Goal: Book appointment/travel/reservation

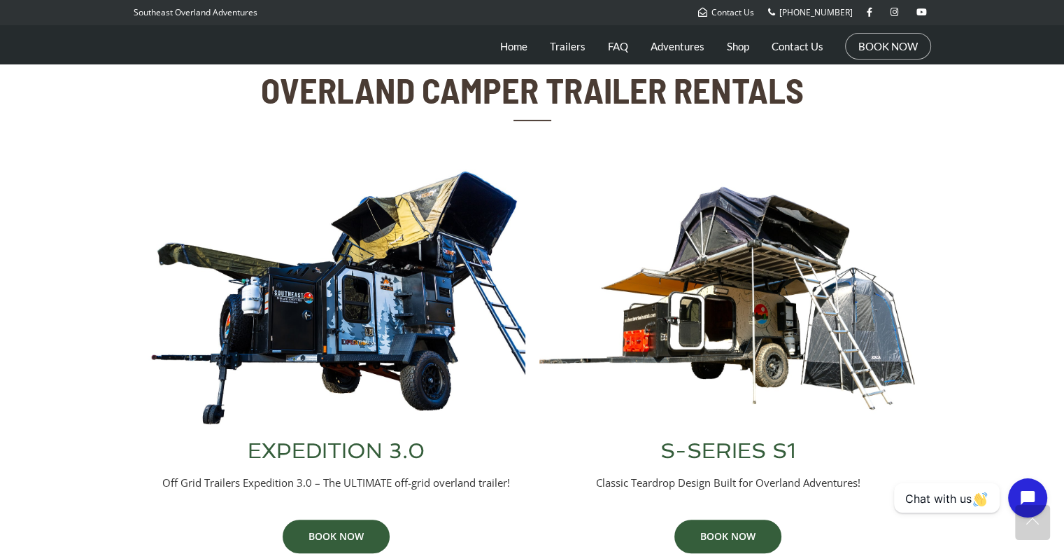
scroll to position [468, 0]
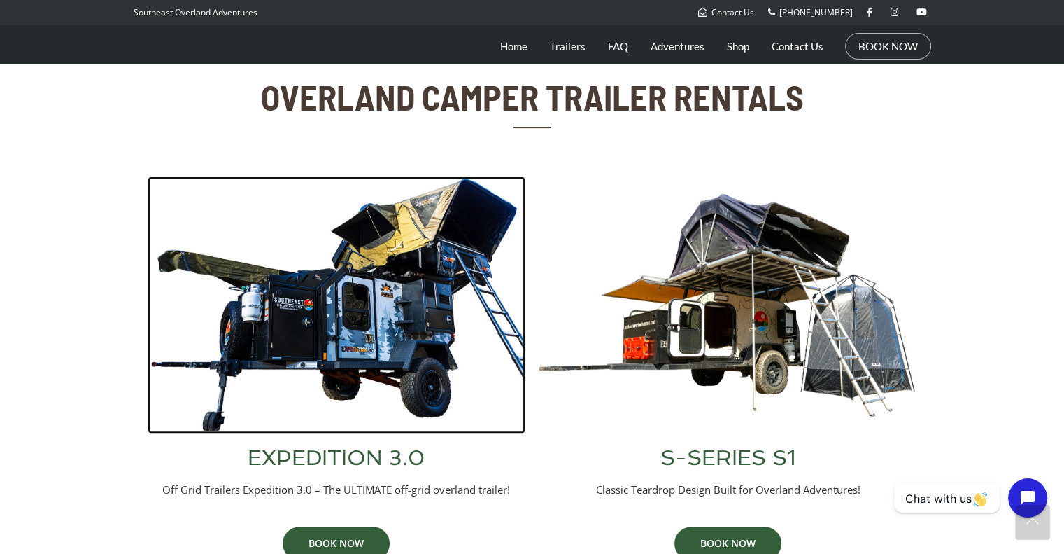
click at [376, 346] on img at bounding box center [337, 304] width 378 height 257
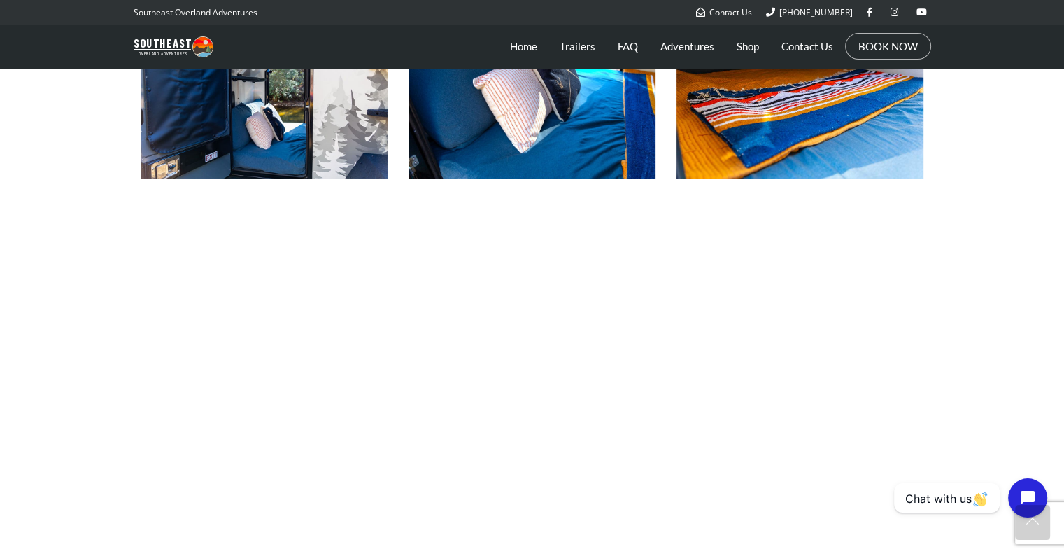
scroll to position [1050, 0]
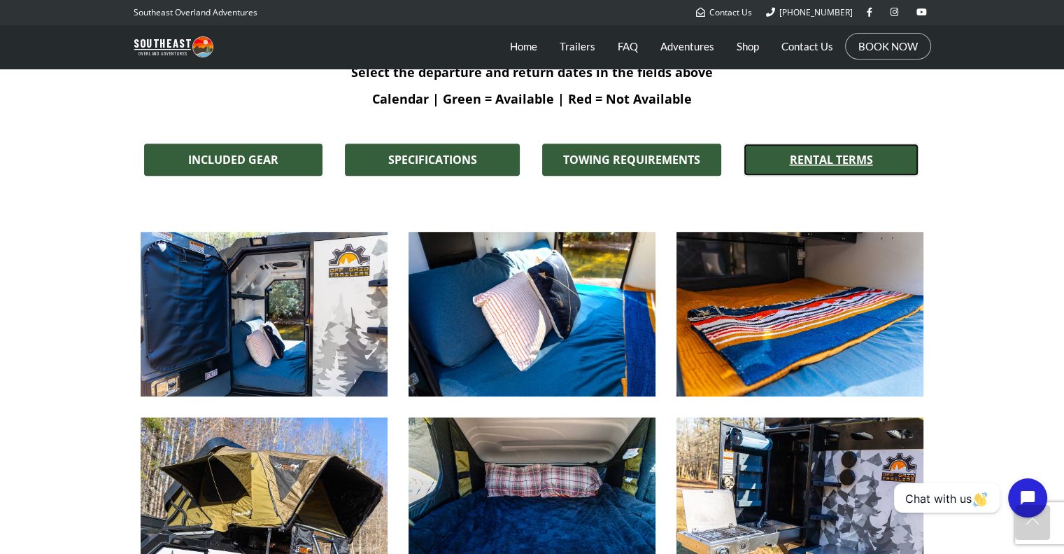
click at [837, 154] on span "RENTAL TERMS" at bounding box center [831, 159] width 83 height 11
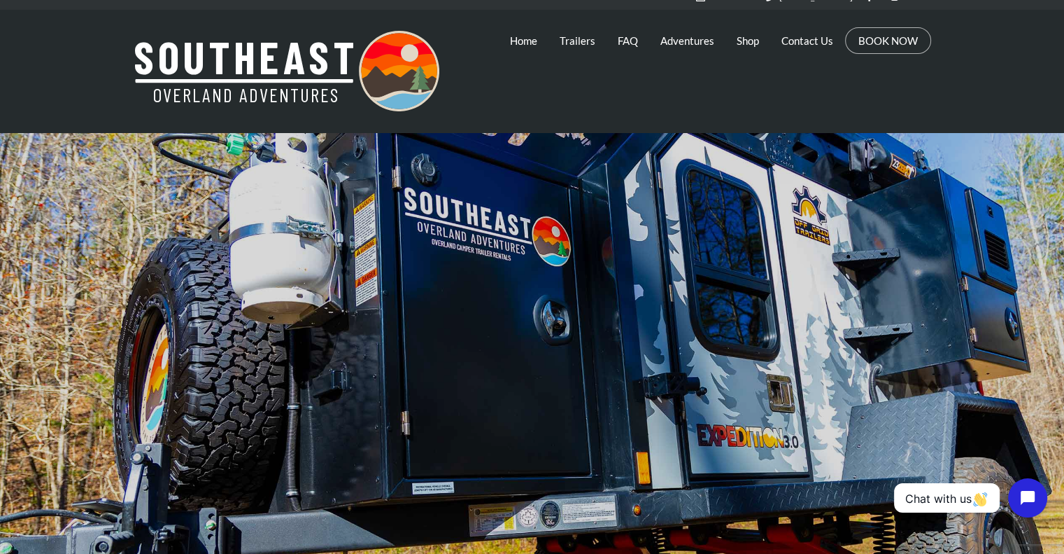
scroll to position [0, 0]
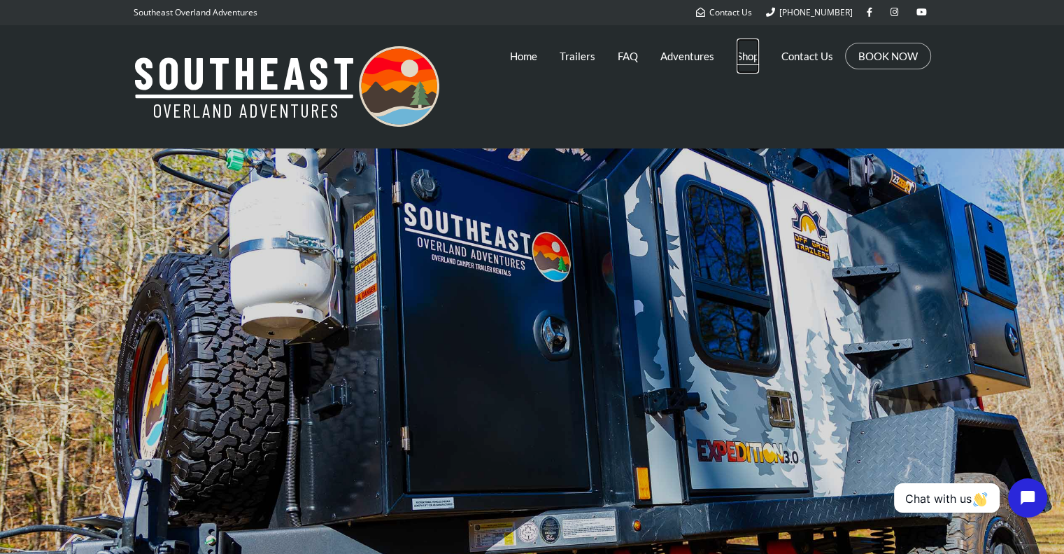
click at [743, 55] on link "Shop" at bounding box center [748, 55] width 22 height 35
click at [568, 56] on link "Trailers" at bounding box center [578, 55] width 36 height 35
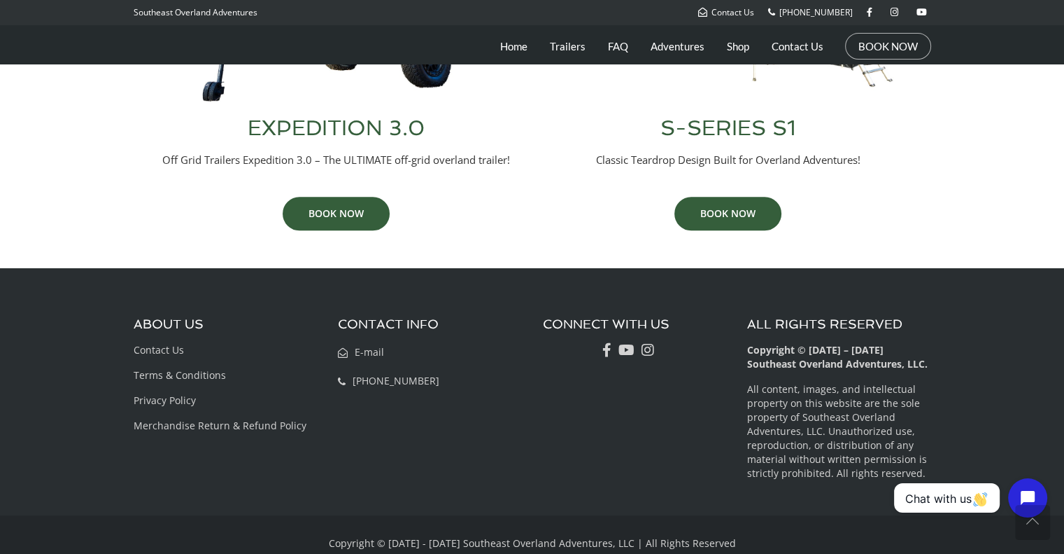
scroll to position [818, 0]
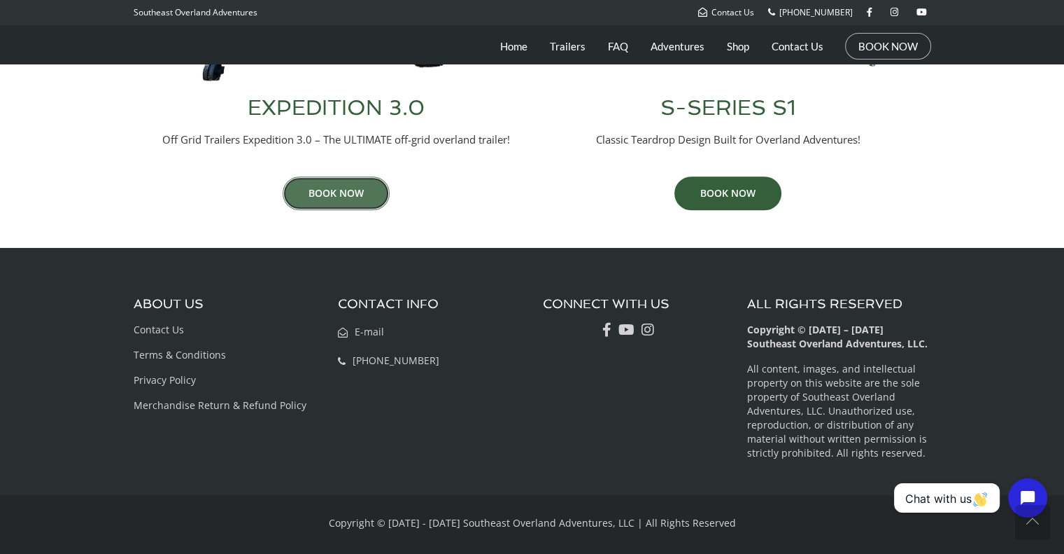
click at [343, 190] on link "BOOK NOW" at bounding box center [336, 193] width 107 height 34
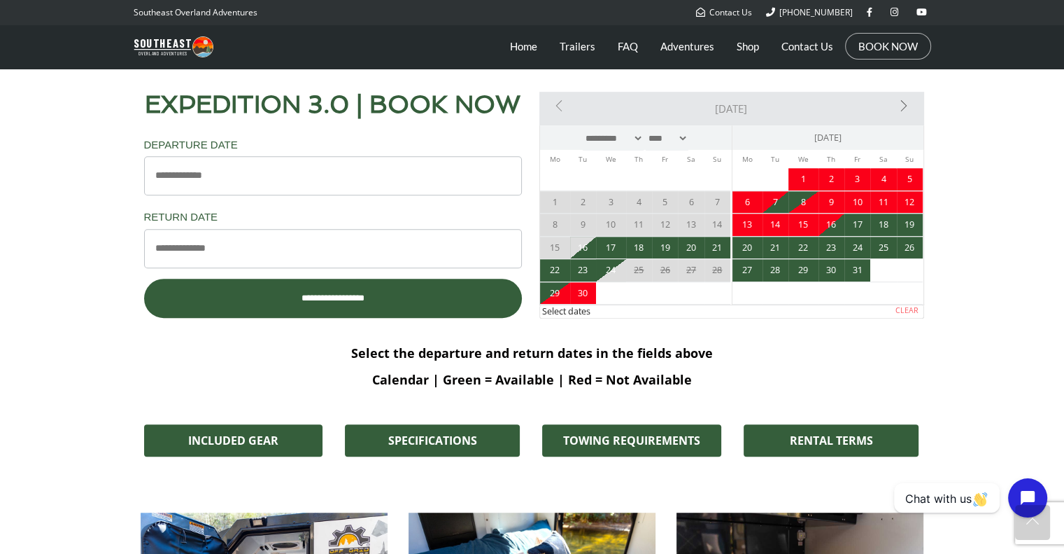
scroll to position [770, 0]
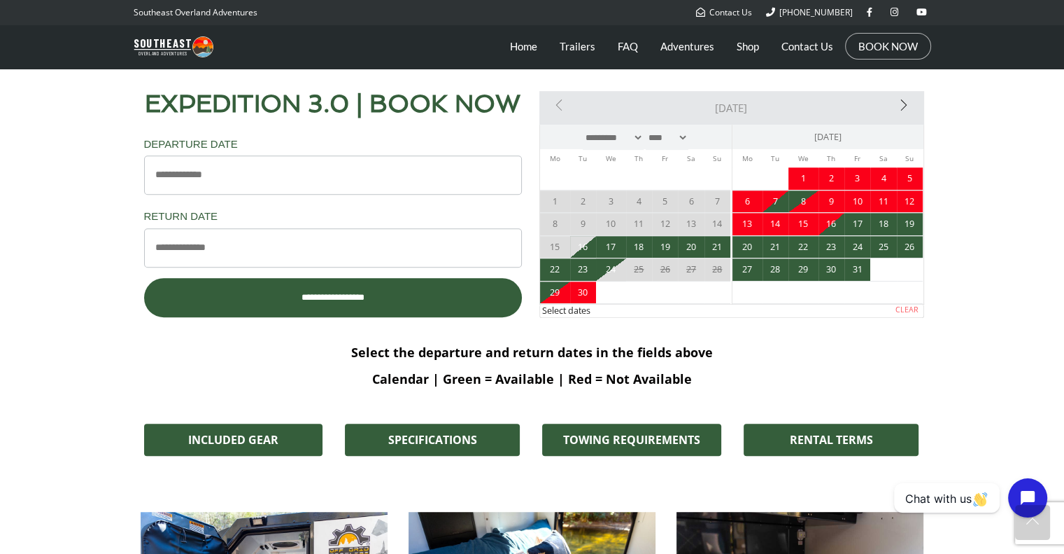
click at [903, 103] on link "Next>" at bounding box center [863, 105] width 115 height 28
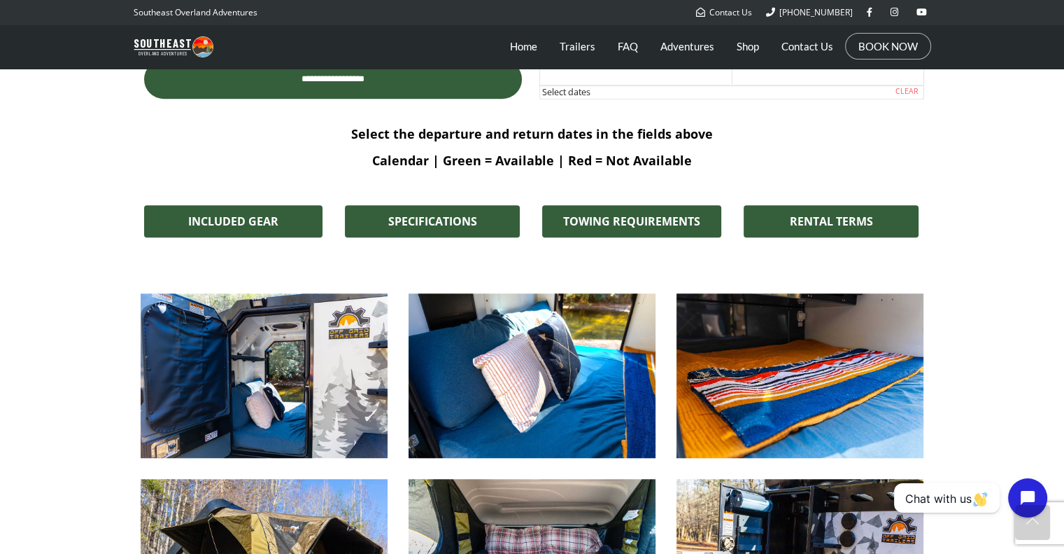
scroll to position [980, 0]
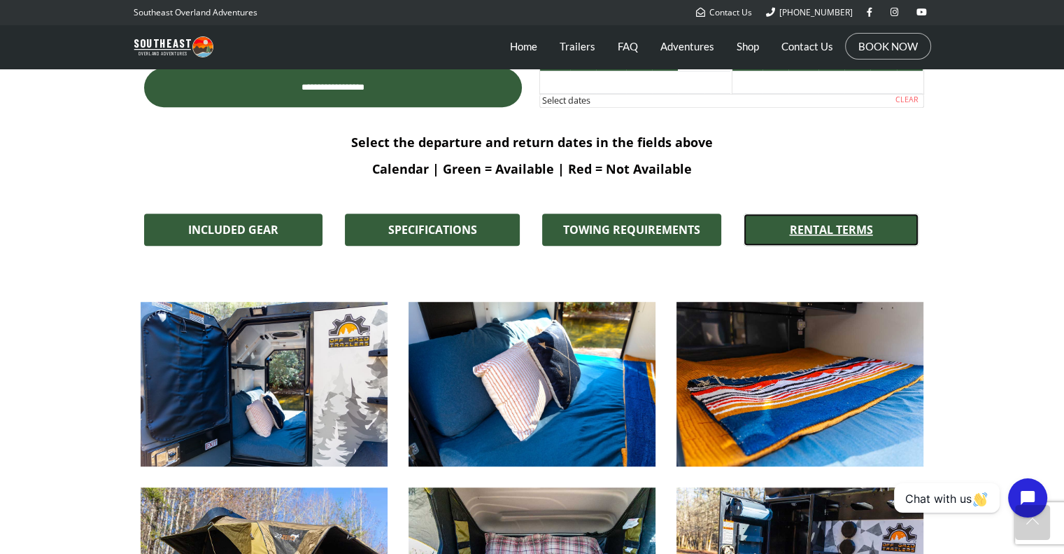
click at [841, 232] on span "RENTAL TERMS" at bounding box center [831, 229] width 83 height 11
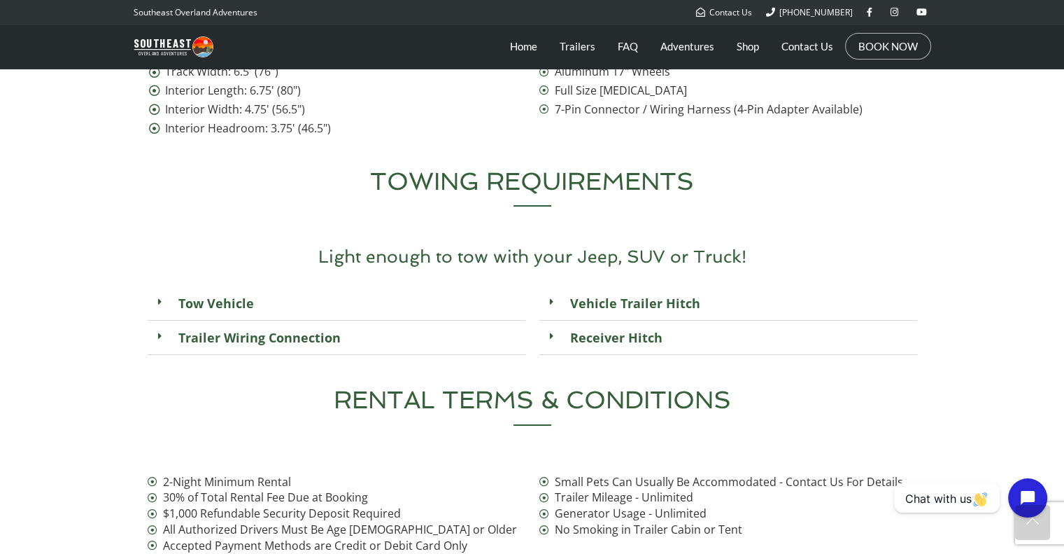
scroll to position [4979, 0]
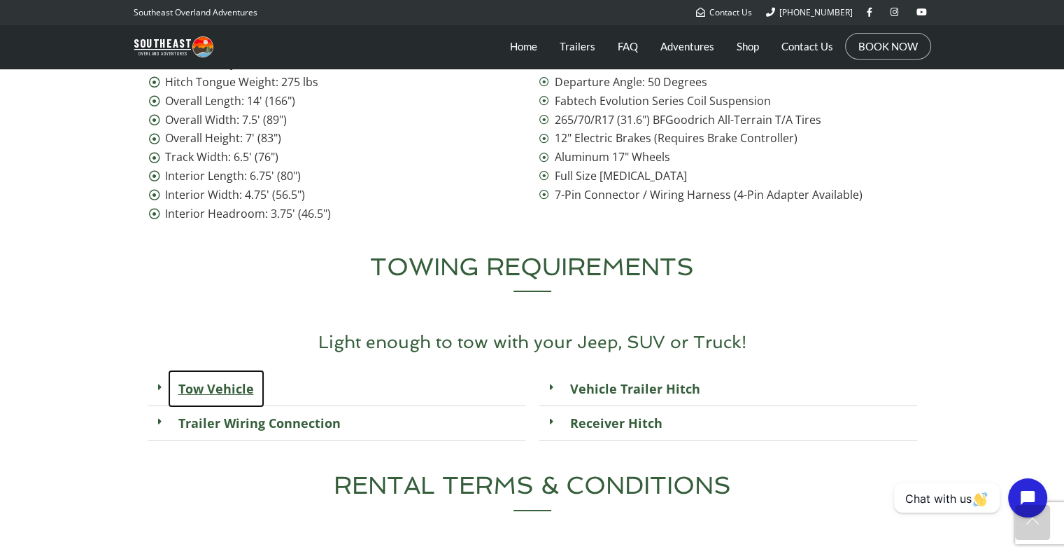
click at [244, 370] on link "Tow Vehicle" at bounding box center [216, 389] width 97 height 38
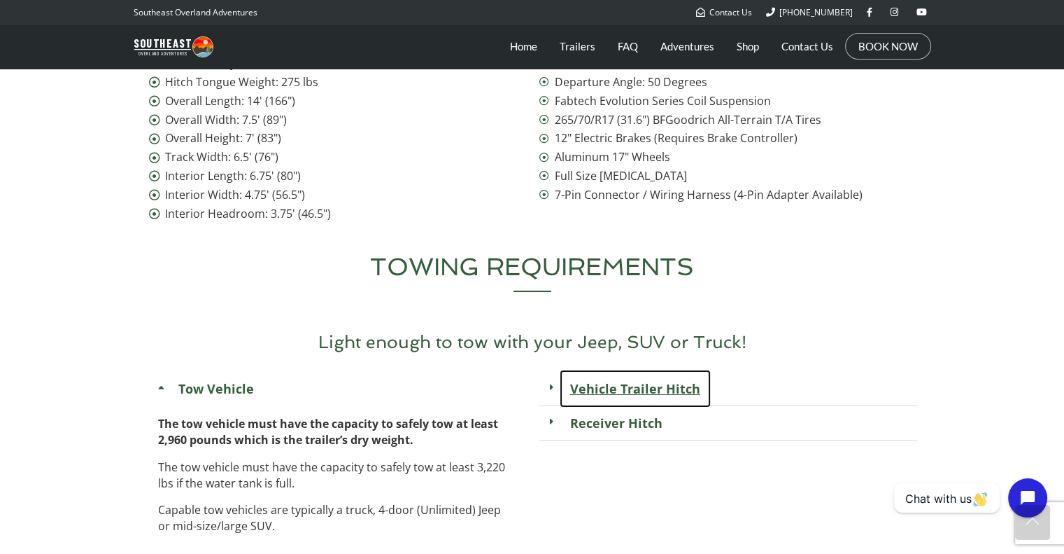
click at [640, 370] on link "Vehicle Trailer Hitch" at bounding box center [635, 389] width 151 height 38
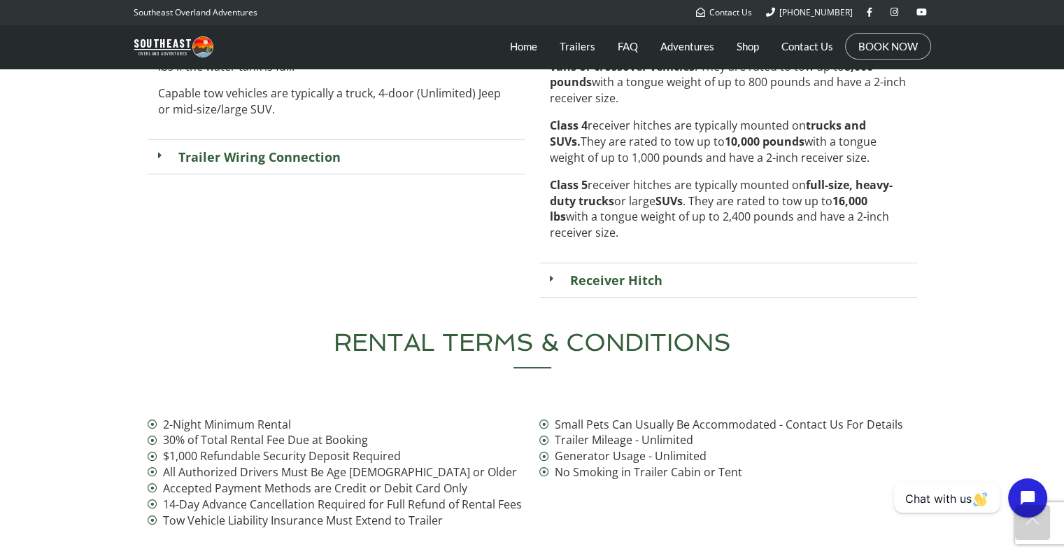
scroll to position [5399, 0]
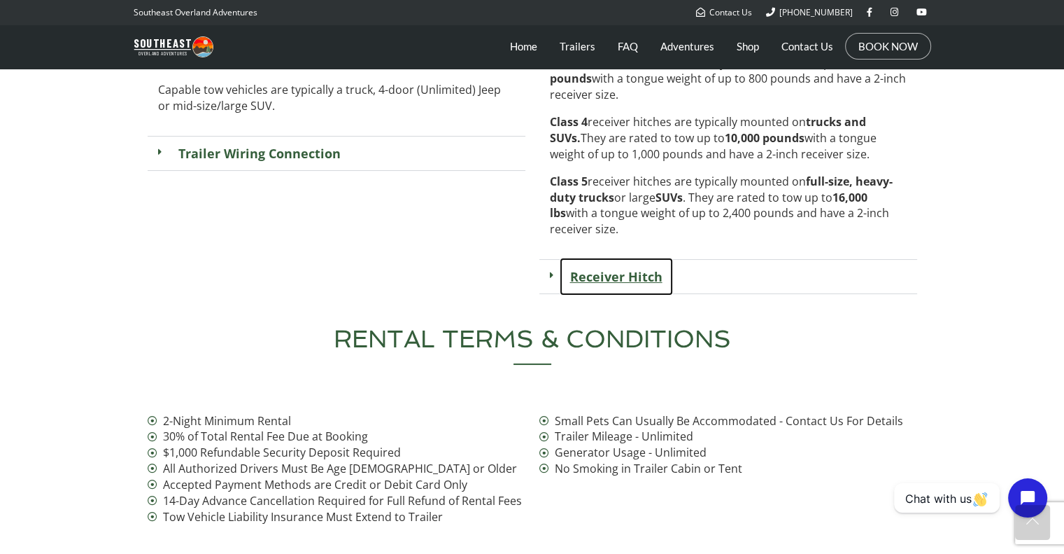
click at [653, 258] on link "Receiver Hitch" at bounding box center [616, 277] width 113 height 38
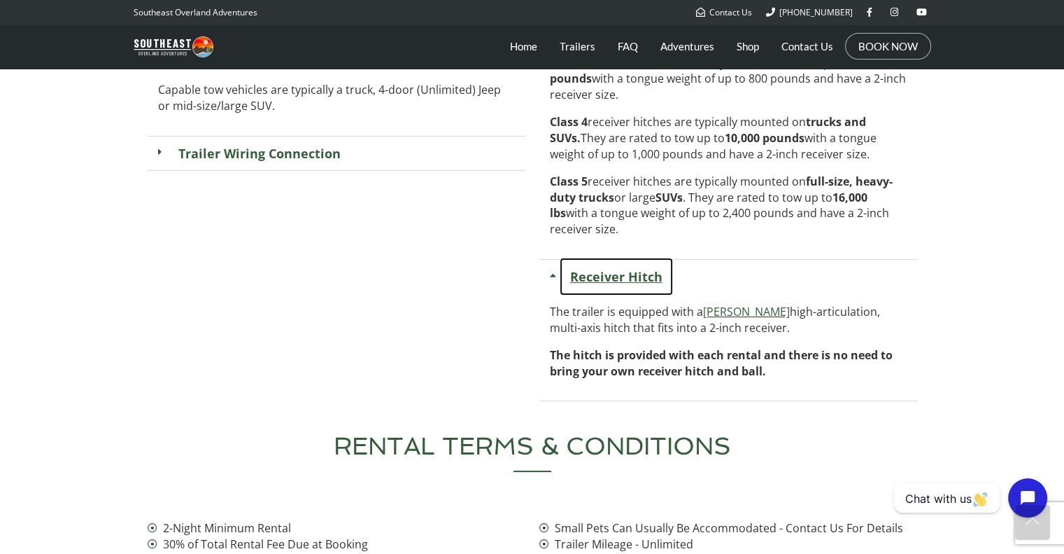
click at [610, 258] on link "Receiver Hitch" at bounding box center [616, 277] width 113 height 38
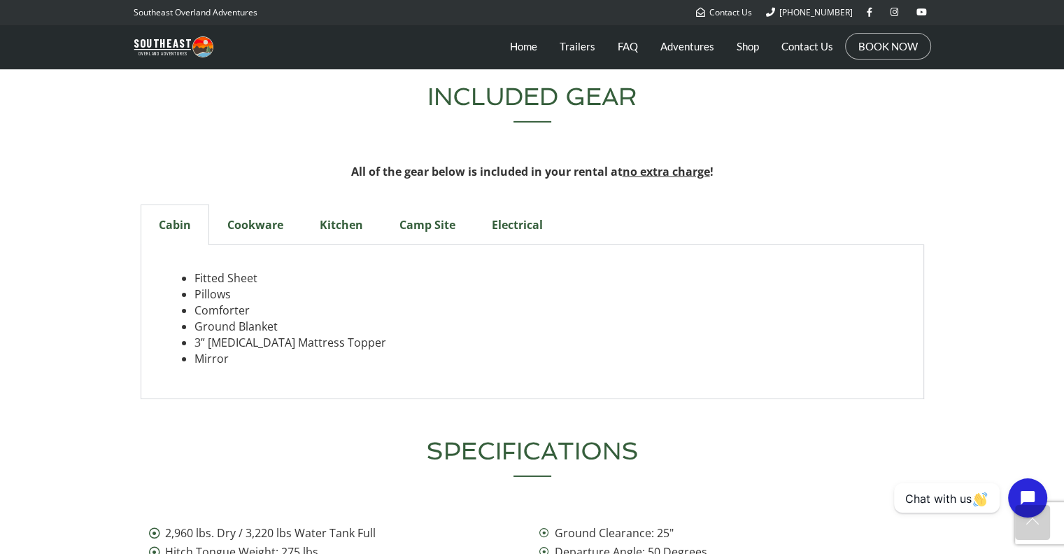
scroll to position [4490, 0]
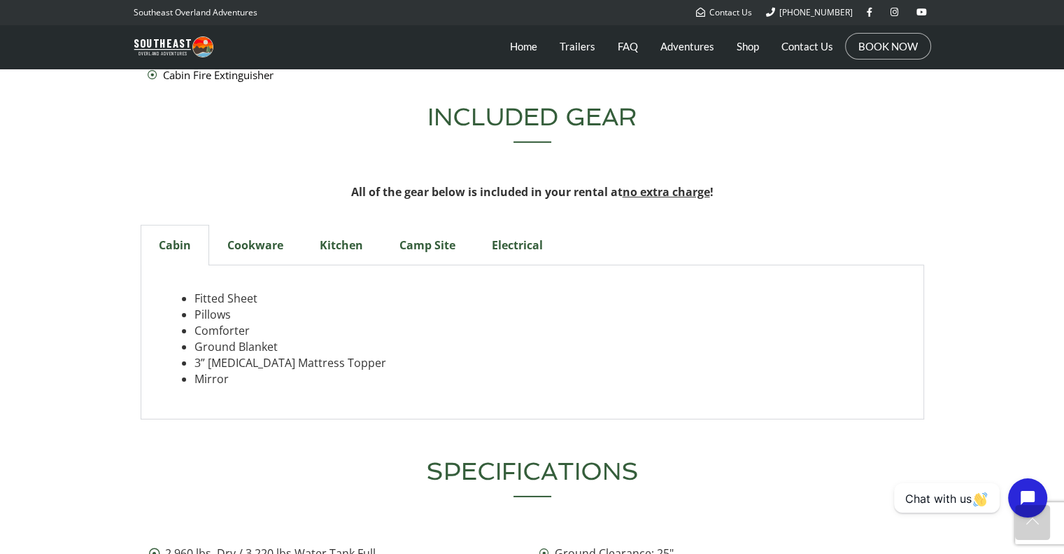
click at [252, 225] on div "Cookware" at bounding box center [255, 245] width 92 height 41
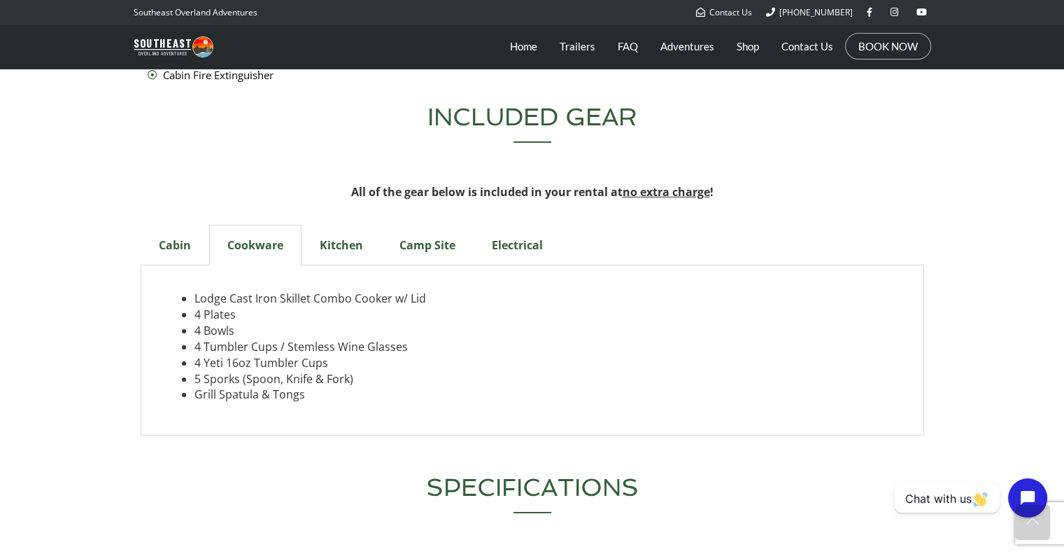
click at [176, 225] on div "Cabin" at bounding box center [175, 245] width 69 height 41
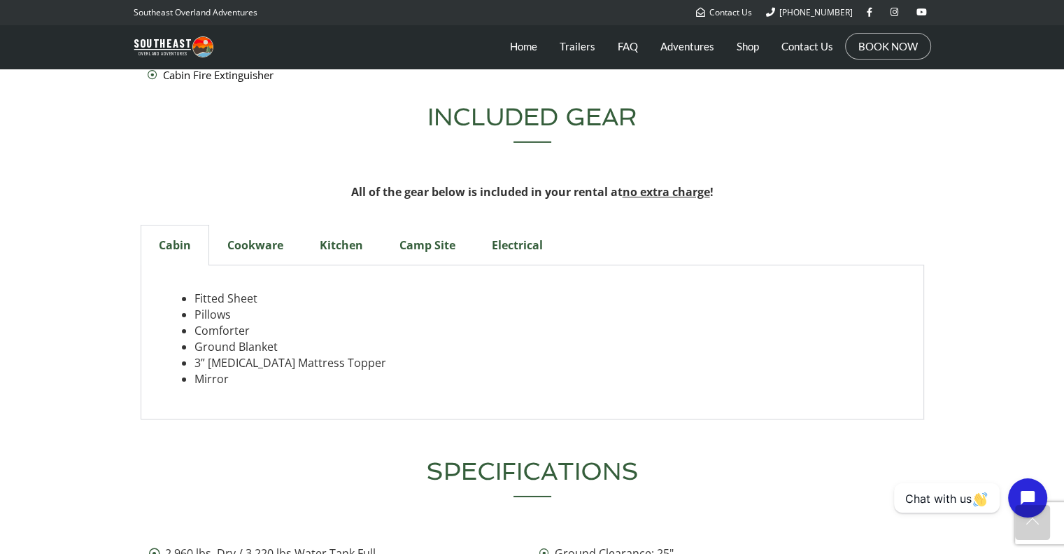
click at [323, 225] on div "Kitchen" at bounding box center [342, 245] width 80 height 41
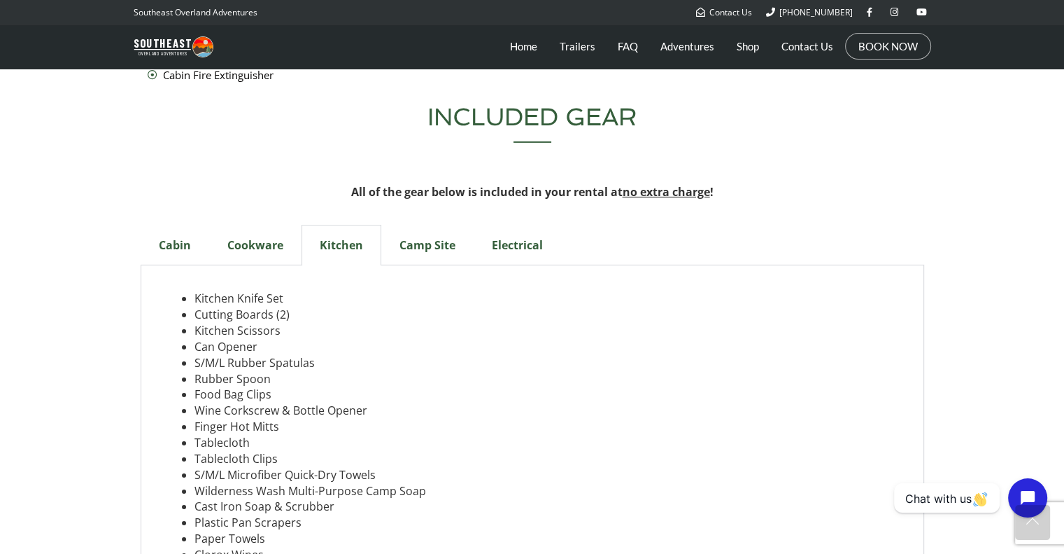
click at [258, 225] on div "Cookware" at bounding box center [255, 245] width 92 height 41
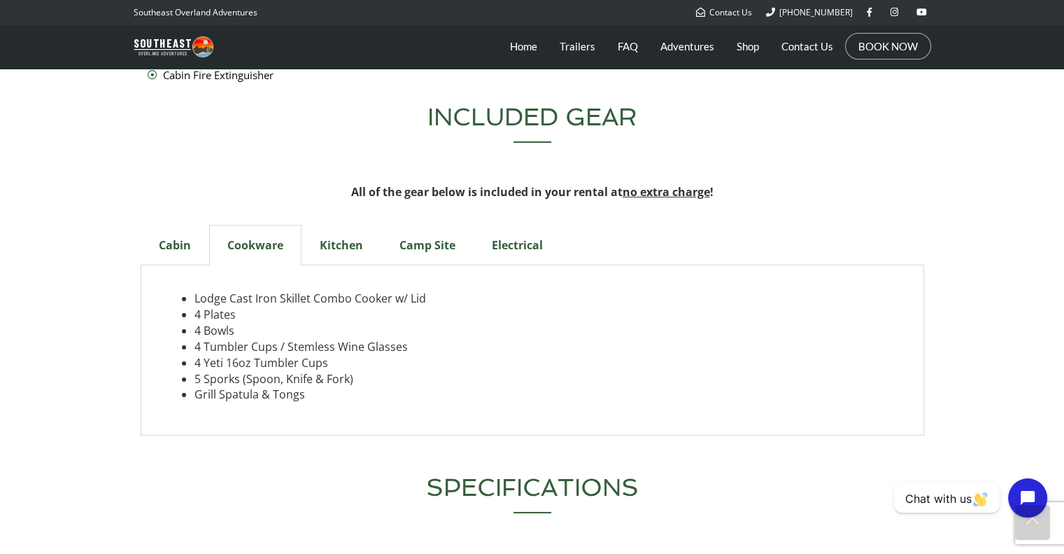
click at [168, 225] on div "Cabin" at bounding box center [175, 245] width 69 height 41
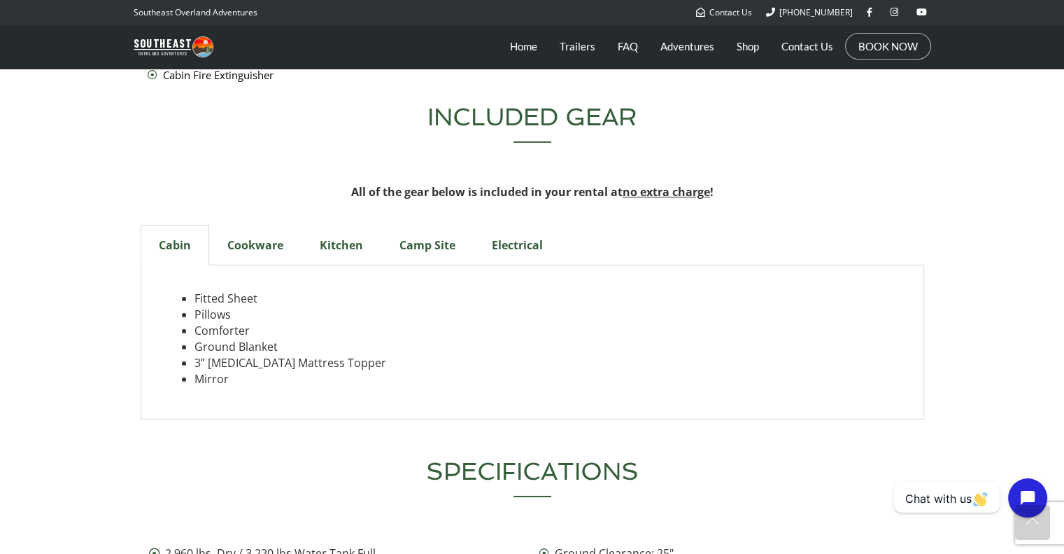
click at [350, 225] on div "Kitchen" at bounding box center [342, 245] width 80 height 41
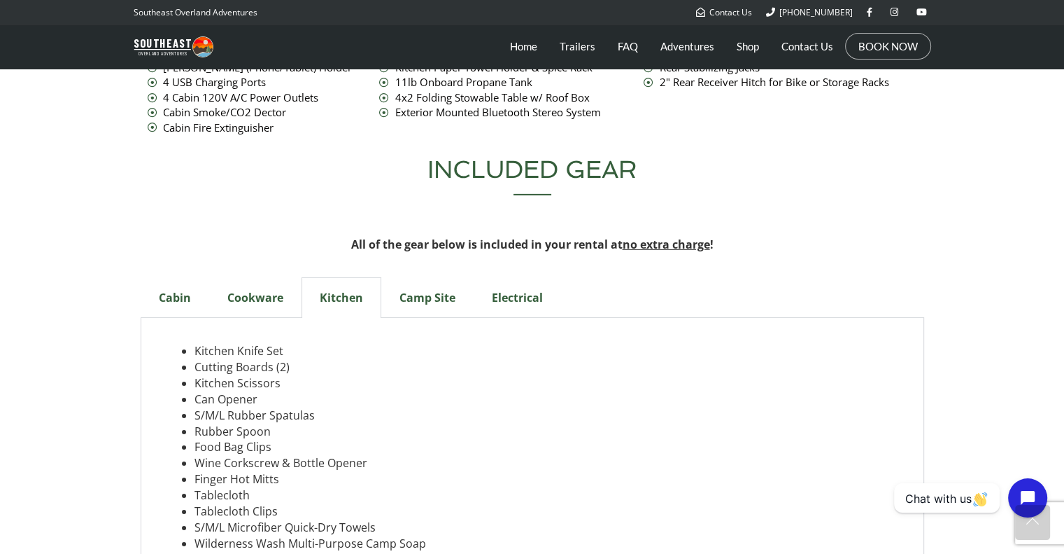
scroll to position [4420, 0]
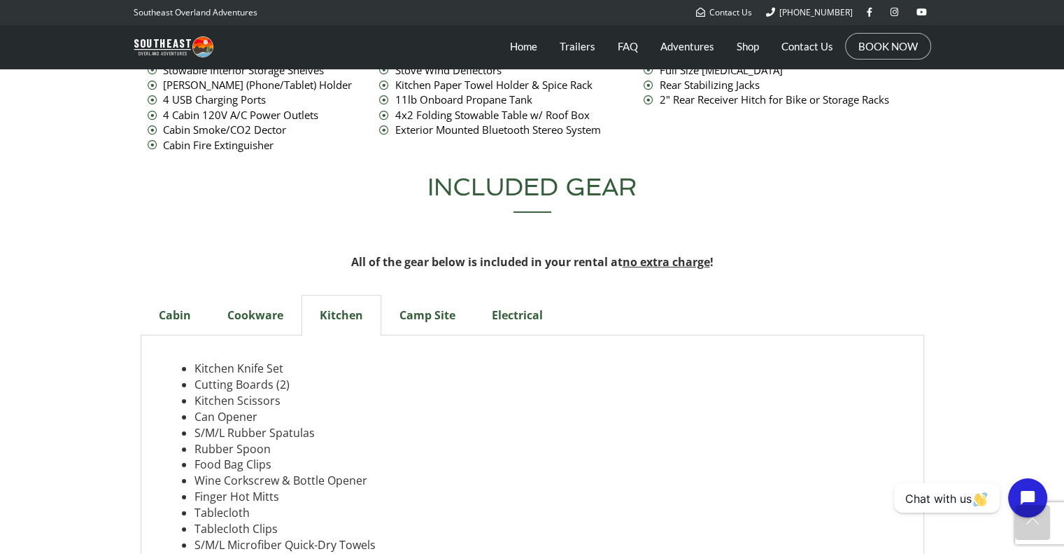
click at [421, 295] on div "Camp Site" at bounding box center [427, 315] width 92 height 41
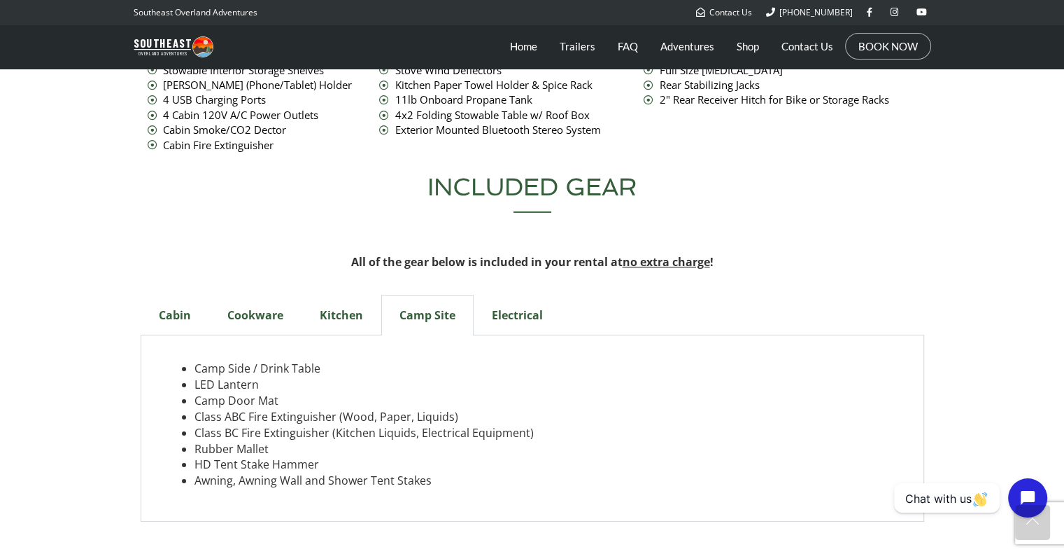
click at [518, 295] on div "Electrical" at bounding box center [517, 315] width 87 height 41
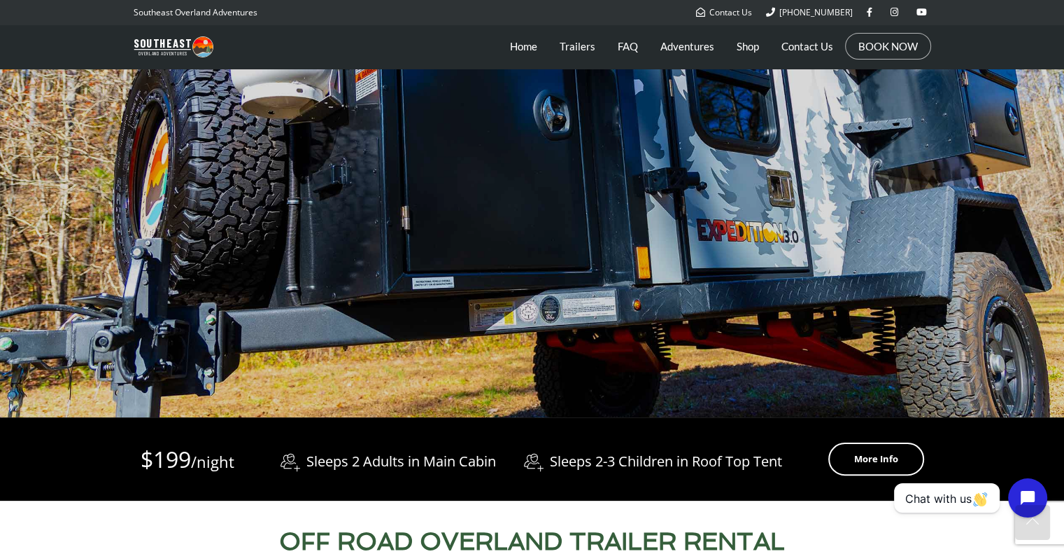
scroll to position [0, 0]
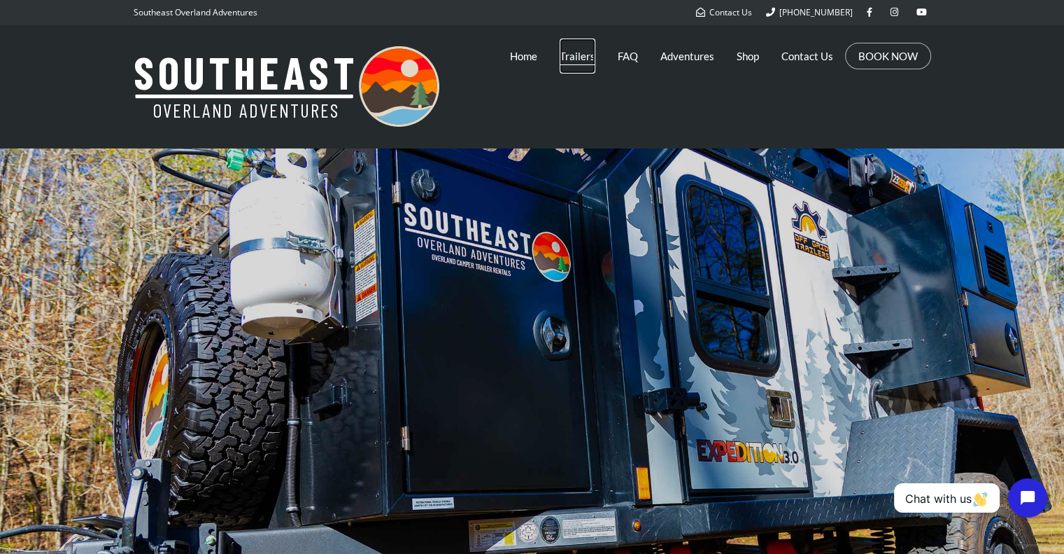
click at [572, 50] on link "Trailers" at bounding box center [578, 55] width 36 height 35
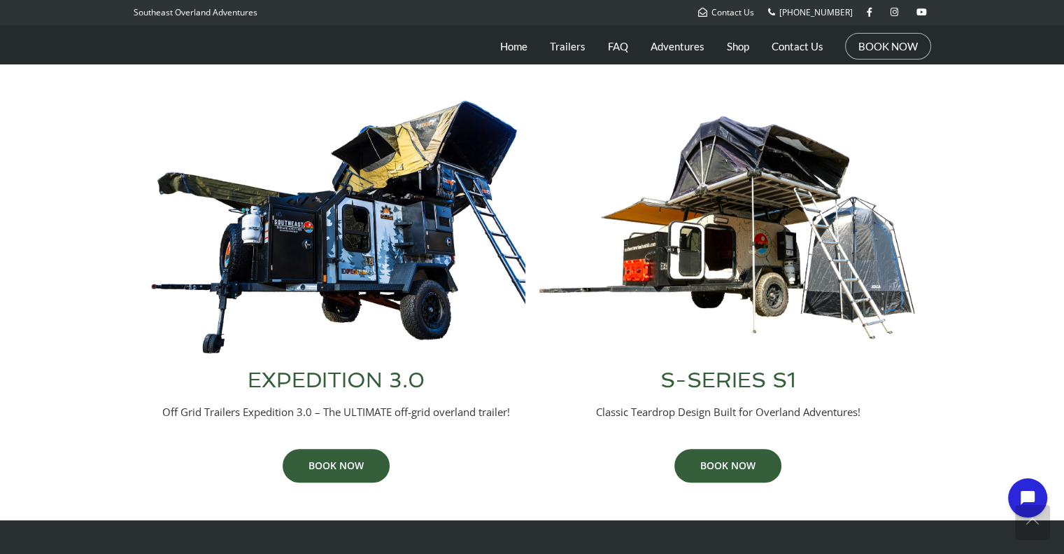
scroll to position [560, 0]
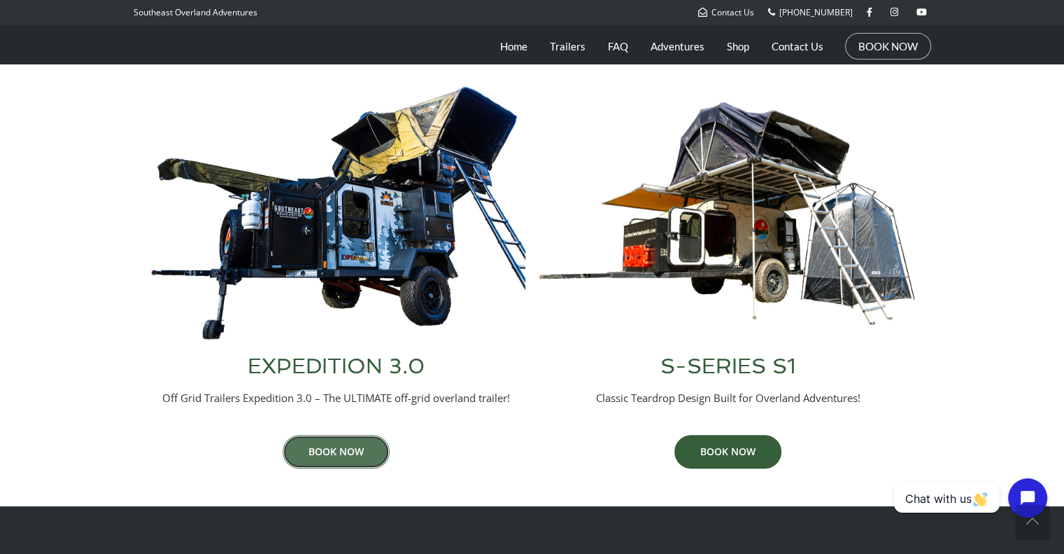
click at [328, 443] on link "BOOK NOW" at bounding box center [336, 452] width 107 height 34
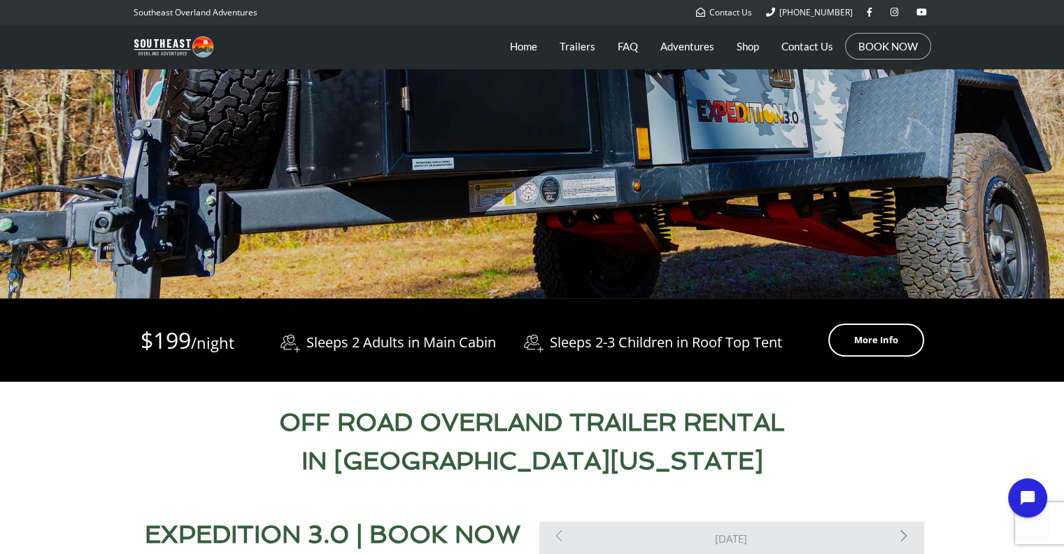
scroll to position [350, 0]
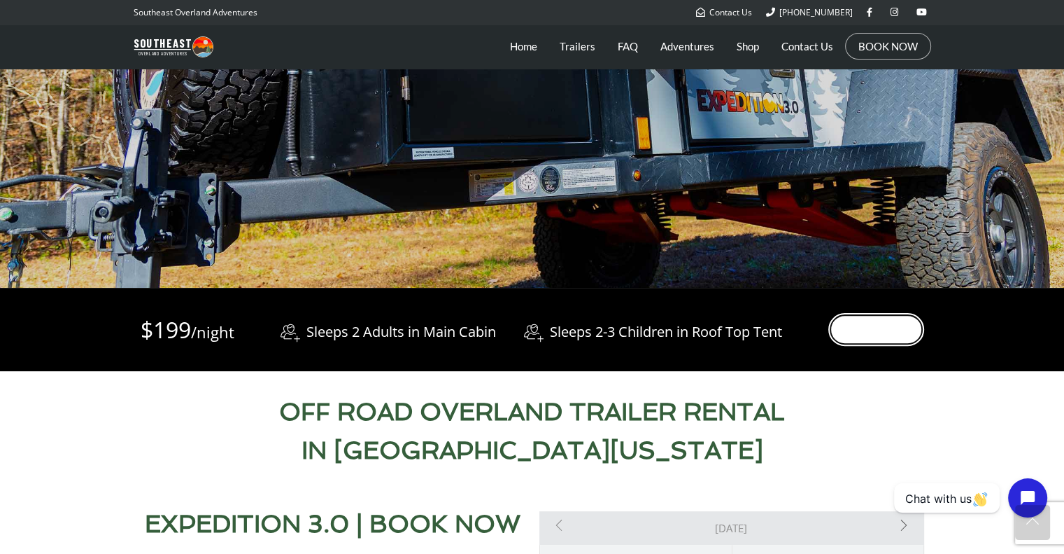
click at [879, 330] on link "More Info" at bounding box center [877, 329] width 96 height 33
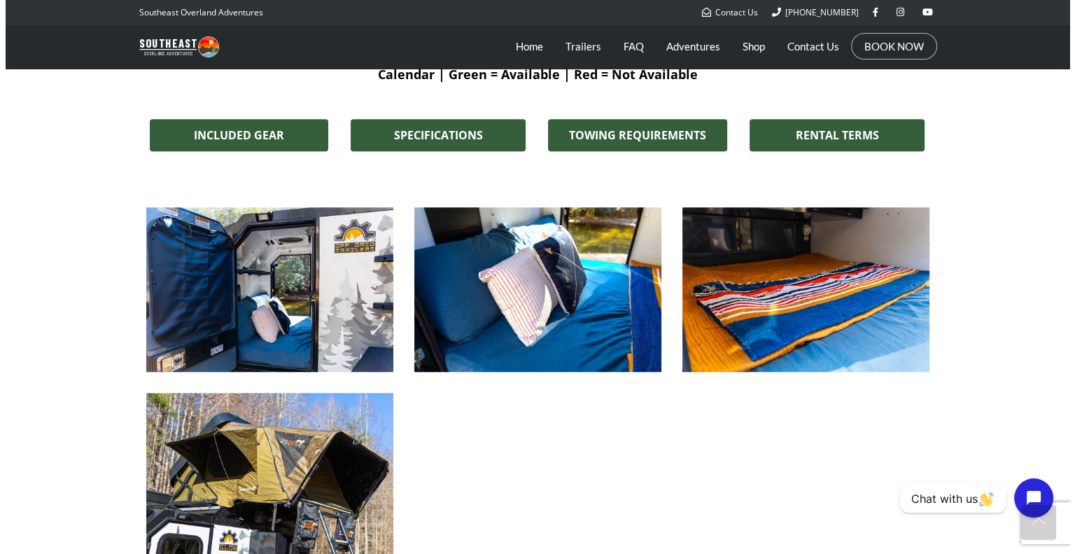
scroll to position [1263, 0]
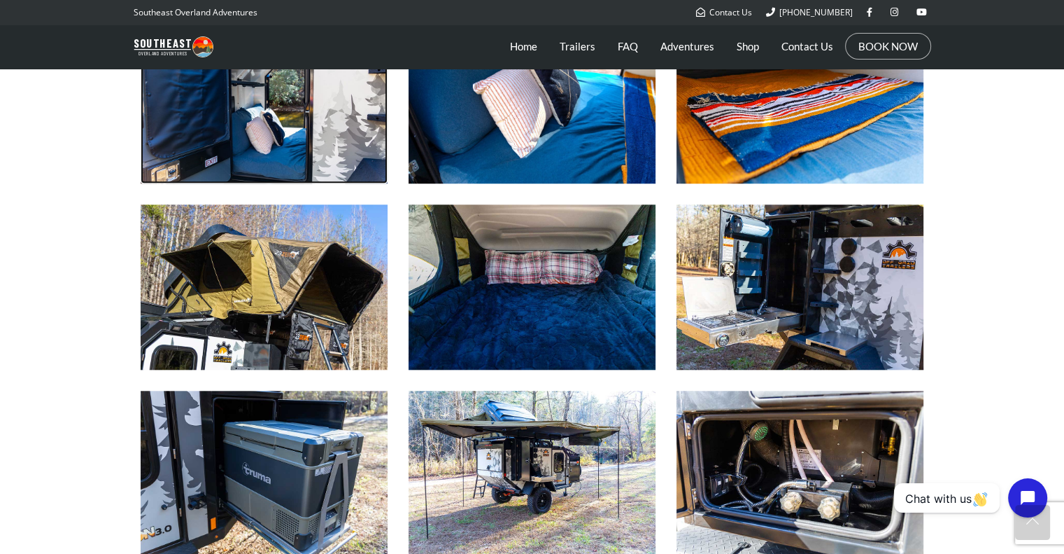
click at [253, 142] on img at bounding box center [264, 101] width 247 height 164
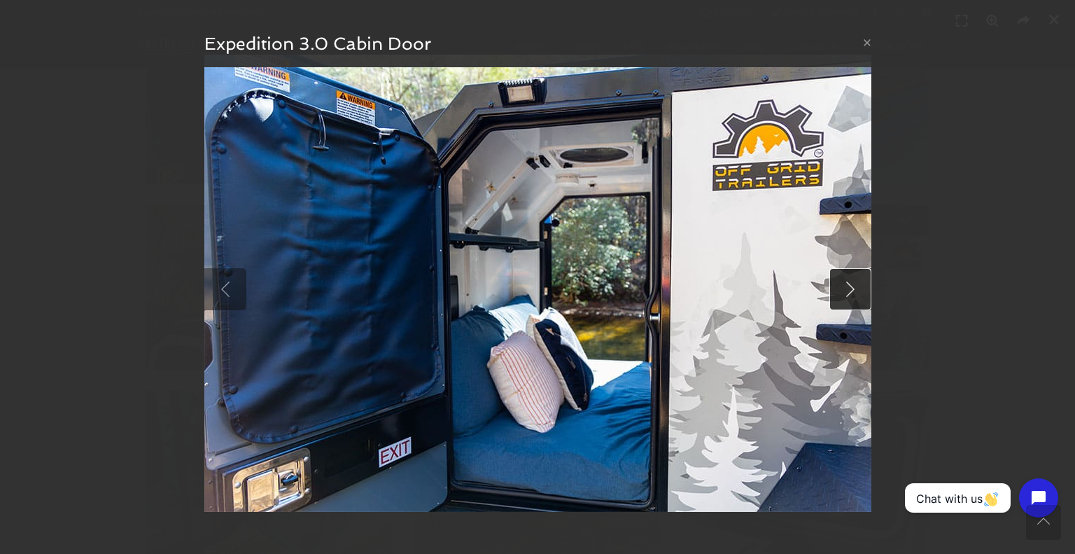
click at [846, 293] on link at bounding box center [850, 289] width 42 height 42
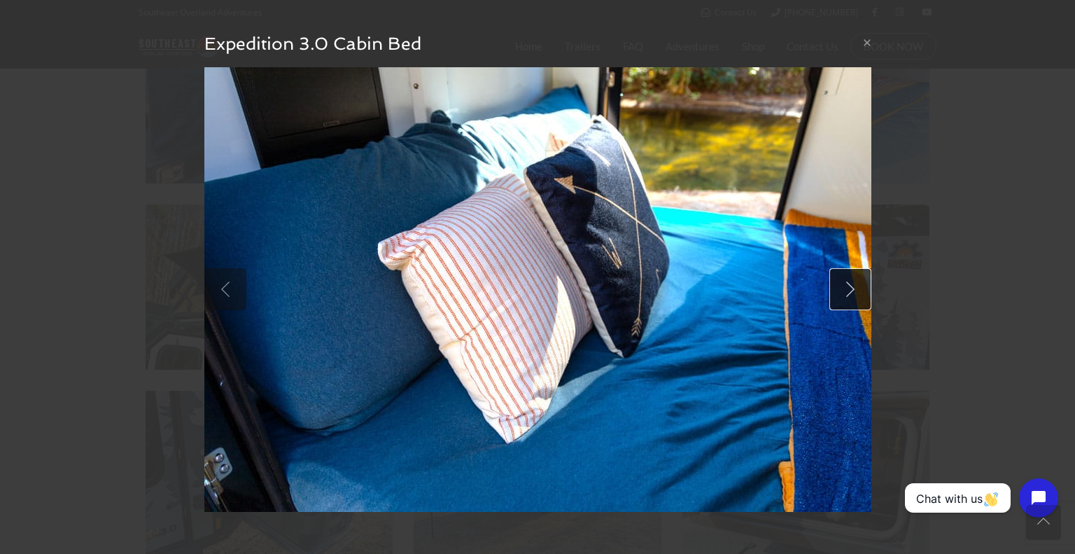
click at [846, 293] on link at bounding box center [850, 289] width 42 height 42
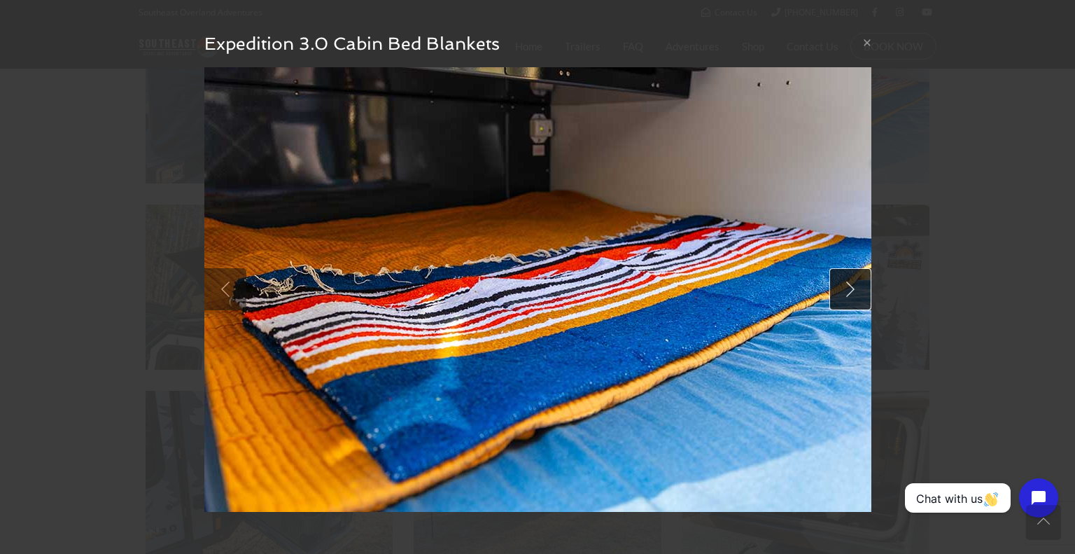
click at [846, 293] on link at bounding box center [850, 289] width 42 height 42
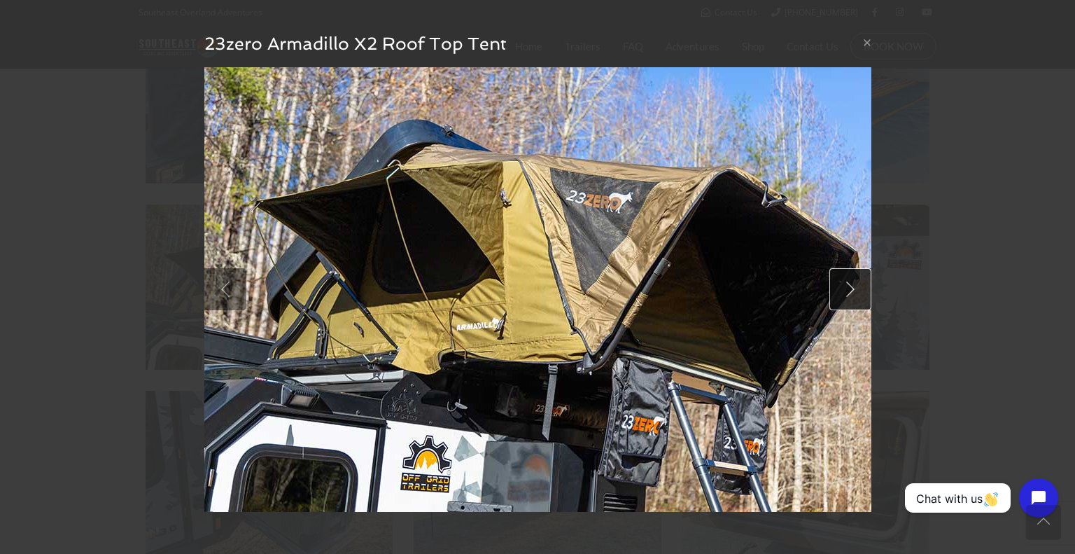
click at [846, 293] on link at bounding box center [850, 289] width 42 height 42
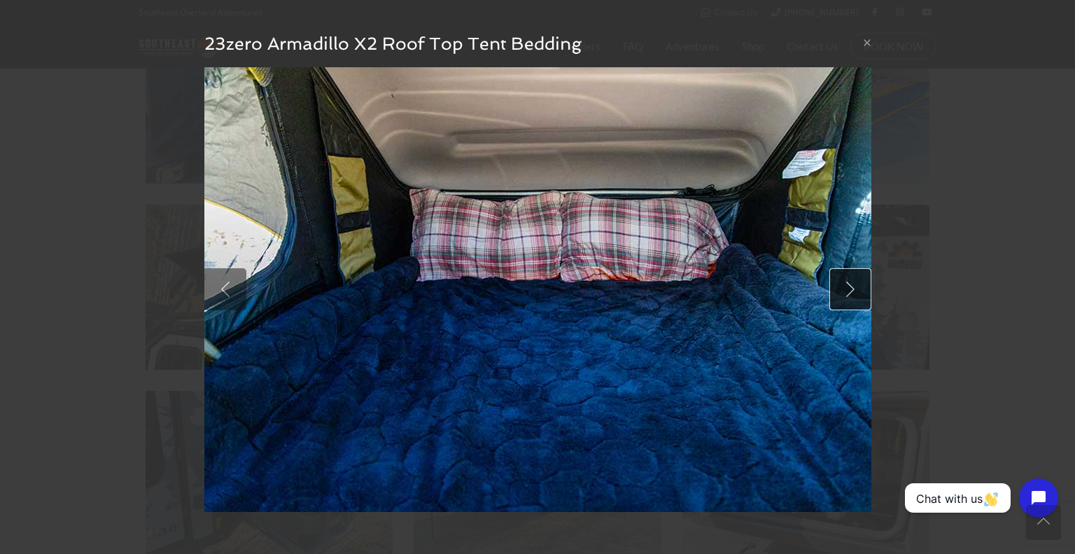
click at [843, 293] on link at bounding box center [850, 289] width 42 height 42
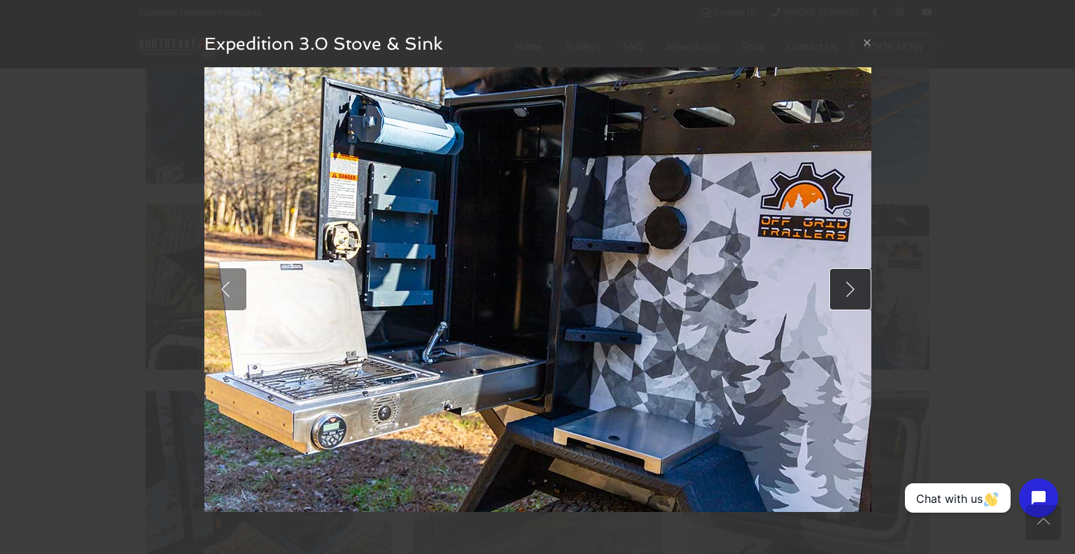
click at [843, 293] on link at bounding box center [850, 289] width 42 height 42
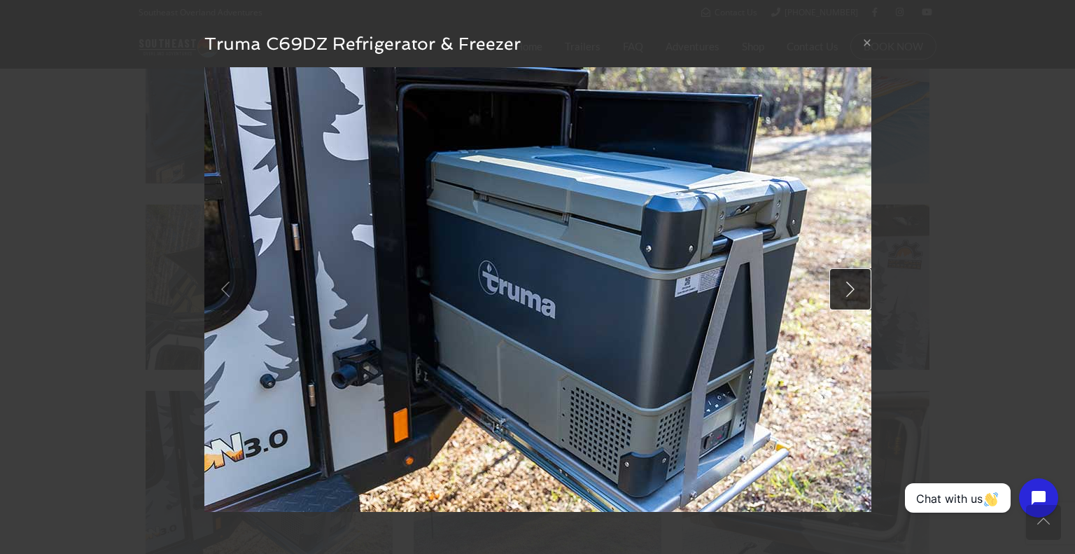
click at [843, 293] on link at bounding box center [850, 289] width 42 height 42
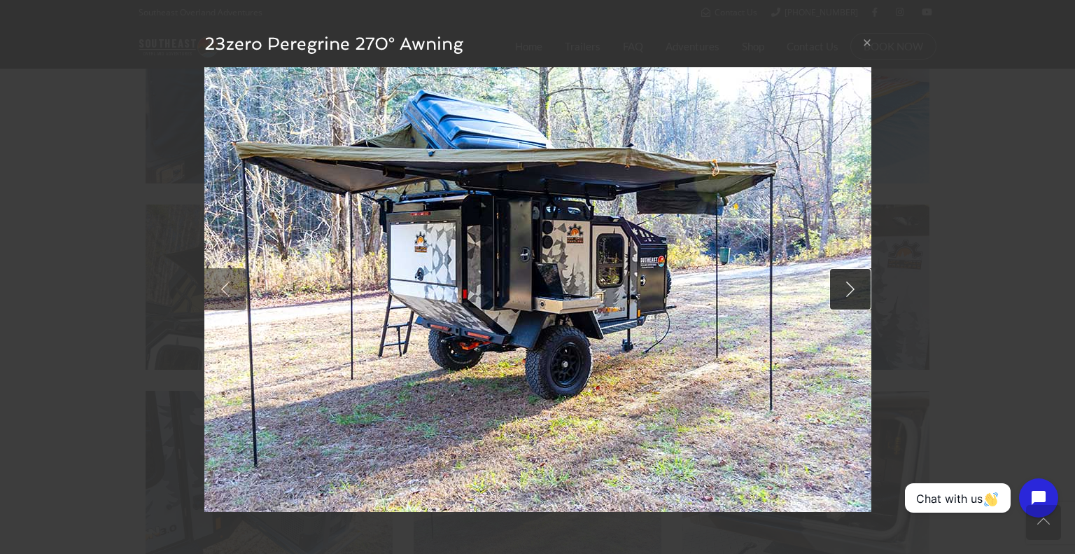
click at [843, 293] on link at bounding box center [850, 289] width 42 height 42
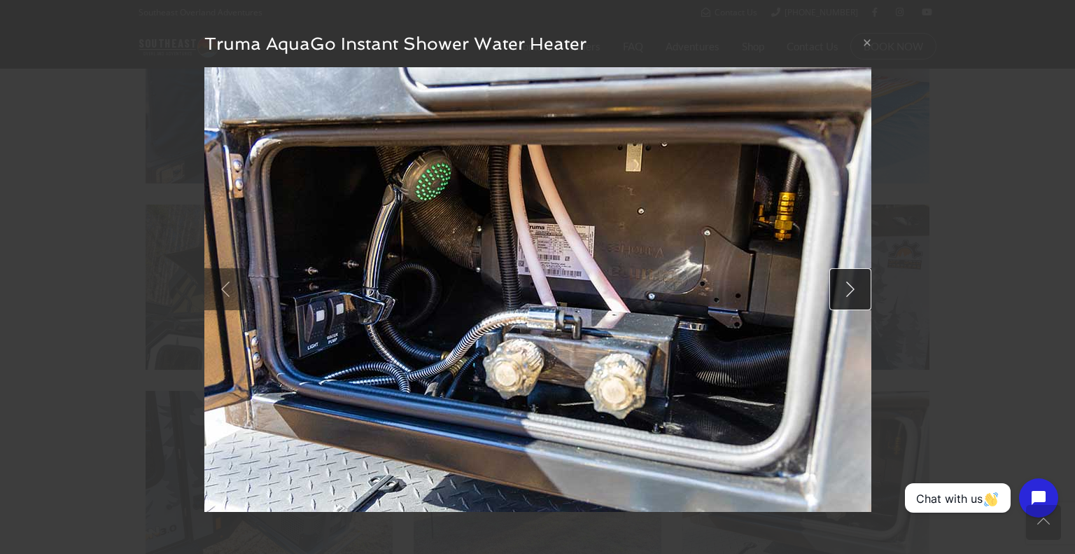
click at [843, 293] on link at bounding box center [850, 289] width 42 height 42
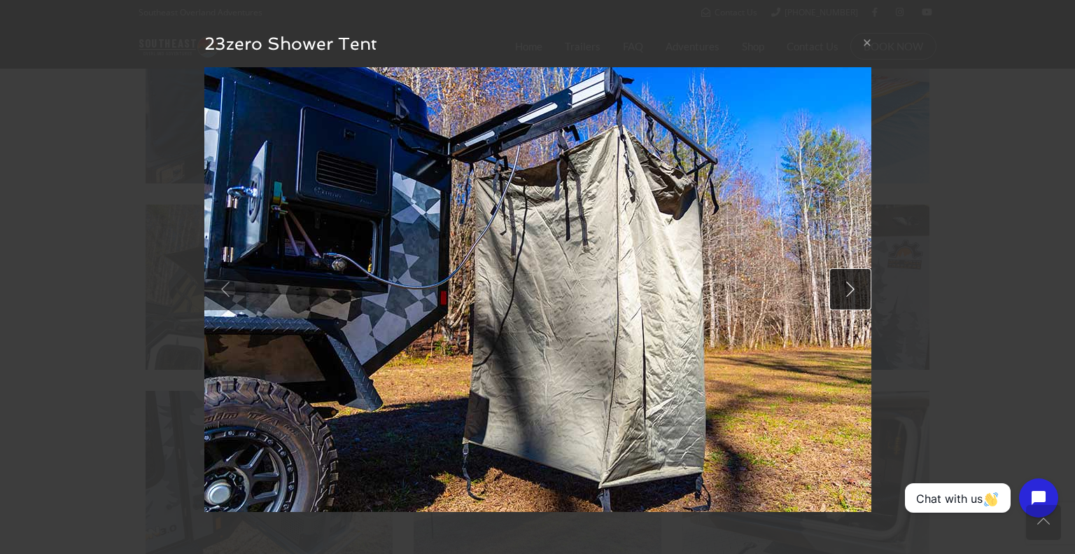
click at [843, 293] on link at bounding box center [850, 289] width 42 height 42
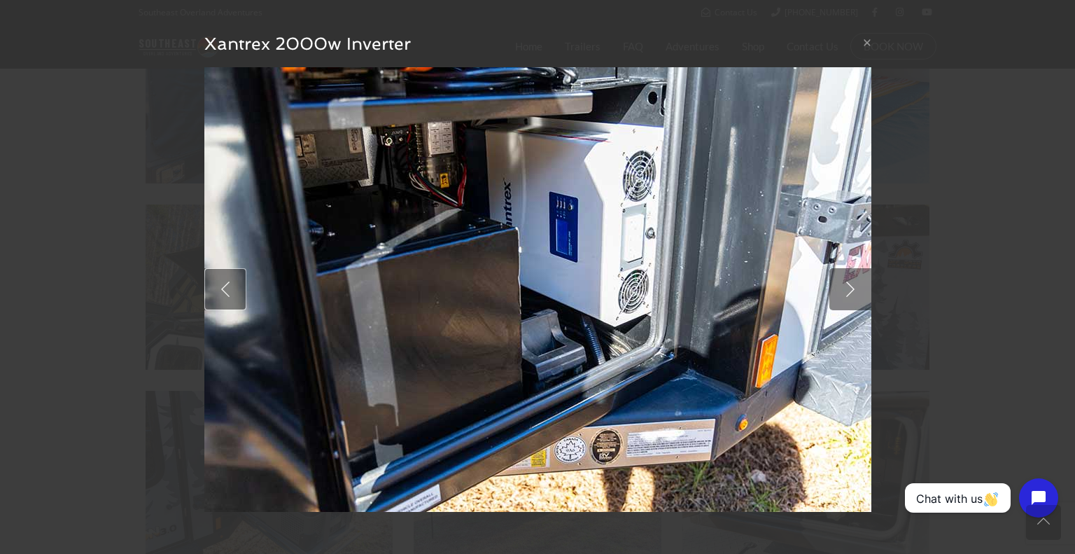
click at [216, 288] on link at bounding box center [225, 289] width 42 height 42
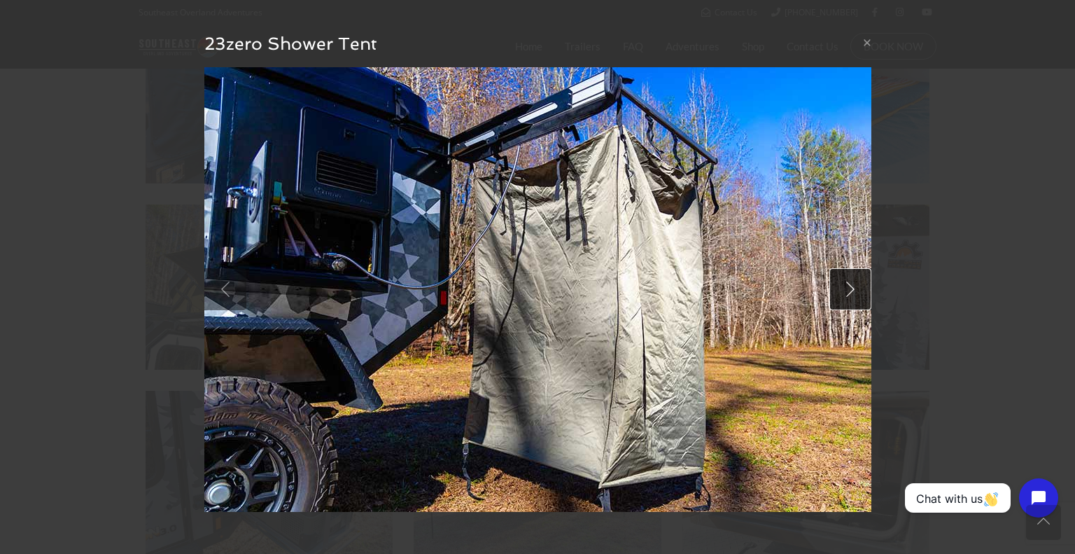
click at [845, 290] on link at bounding box center [850, 289] width 42 height 42
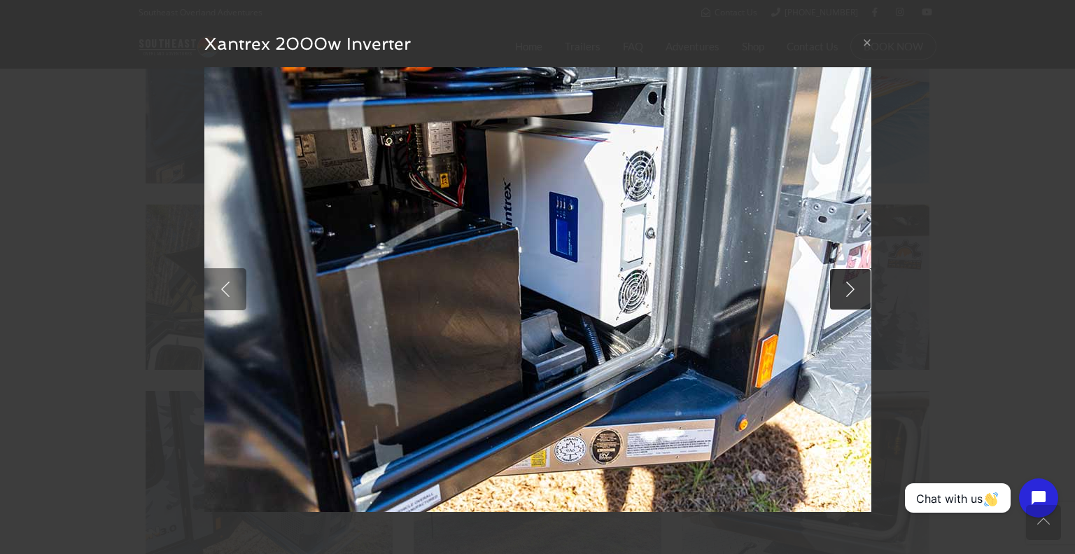
click at [845, 290] on link at bounding box center [850, 289] width 42 height 42
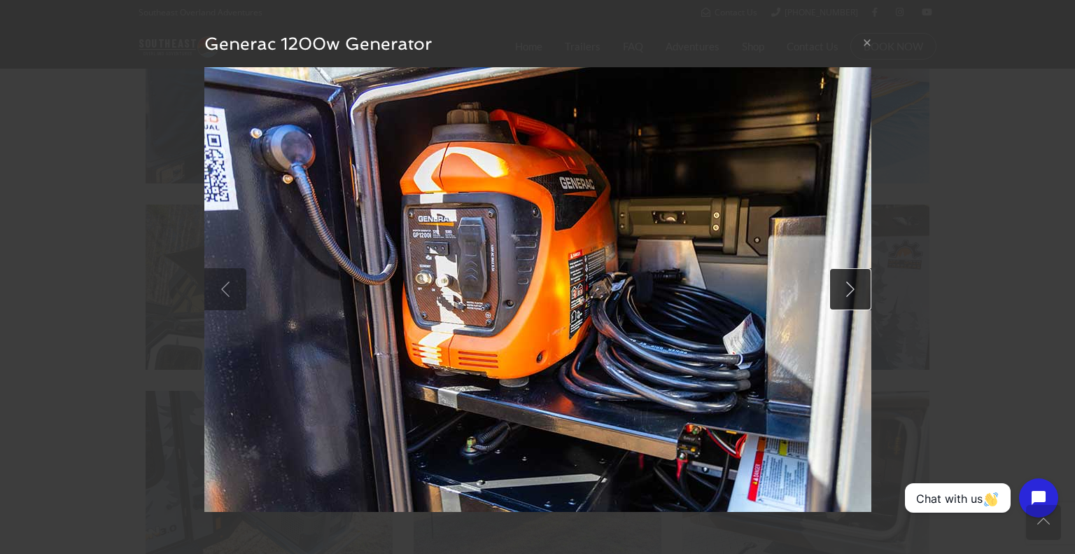
click at [845, 292] on link at bounding box center [850, 289] width 42 height 42
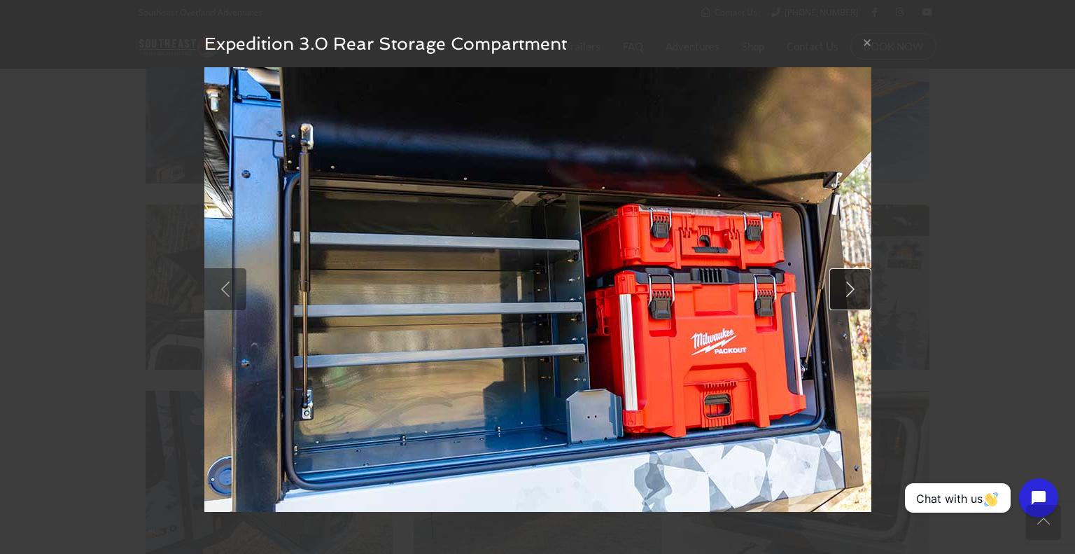
click at [845, 292] on link at bounding box center [850, 289] width 42 height 42
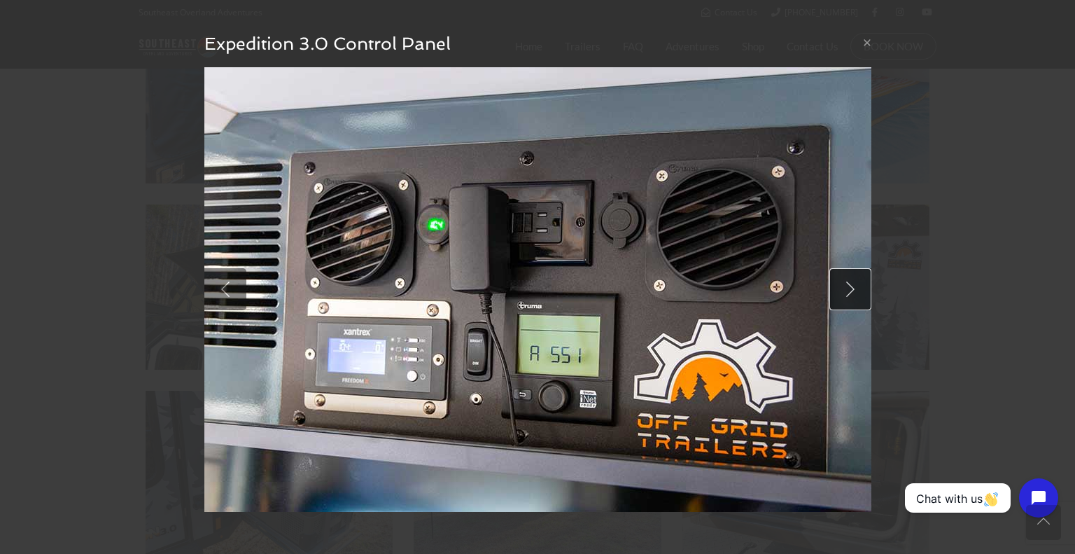
click at [845, 292] on link at bounding box center [850, 289] width 42 height 42
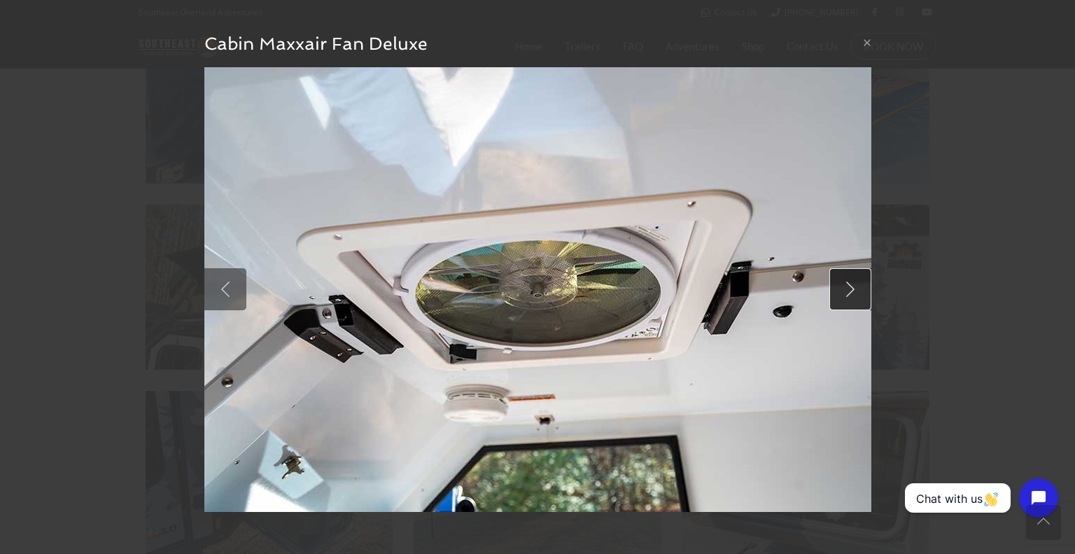
click at [845, 293] on link at bounding box center [850, 289] width 42 height 42
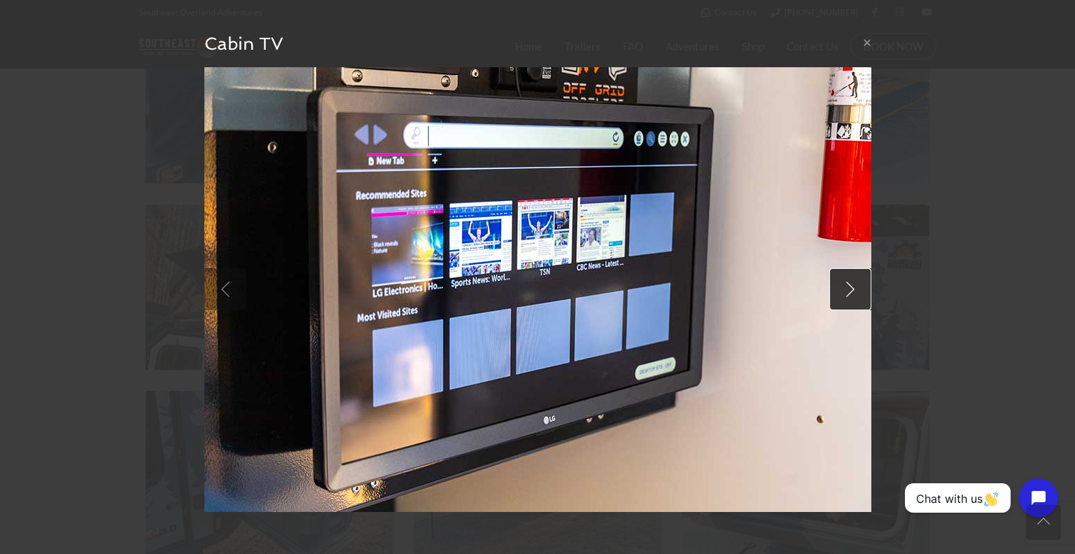
click at [845, 293] on link at bounding box center [850, 289] width 42 height 42
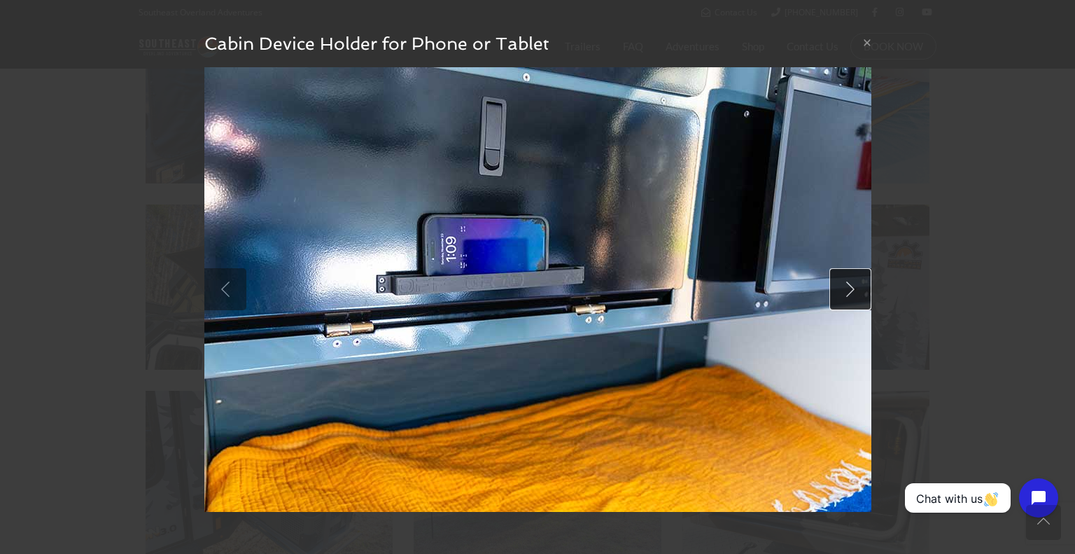
click at [845, 293] on link at bounding box center [850, 289] width 42 height 42
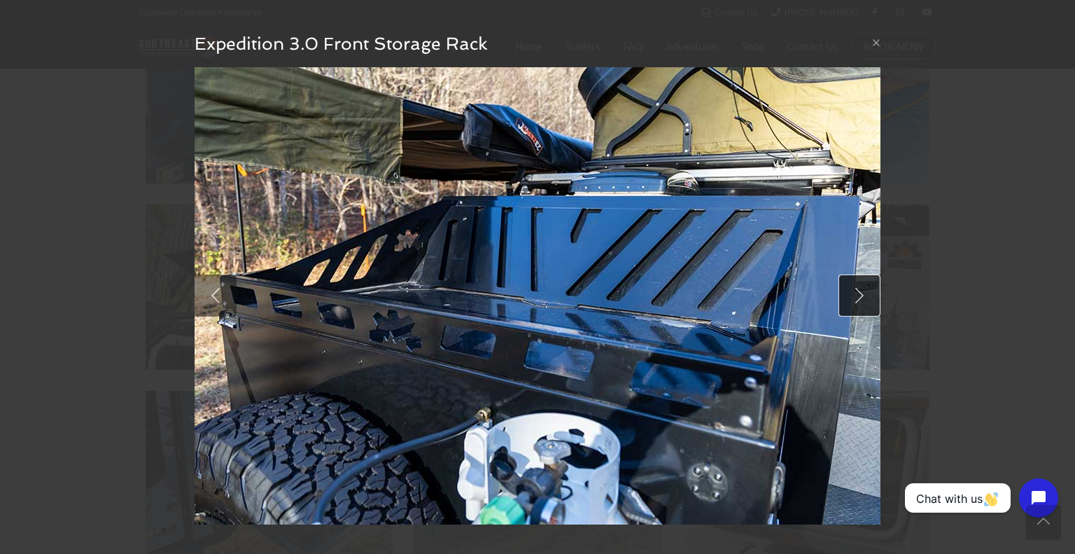
click at [845, 293] on link at bounding box center [859, 295] width 42 height 42
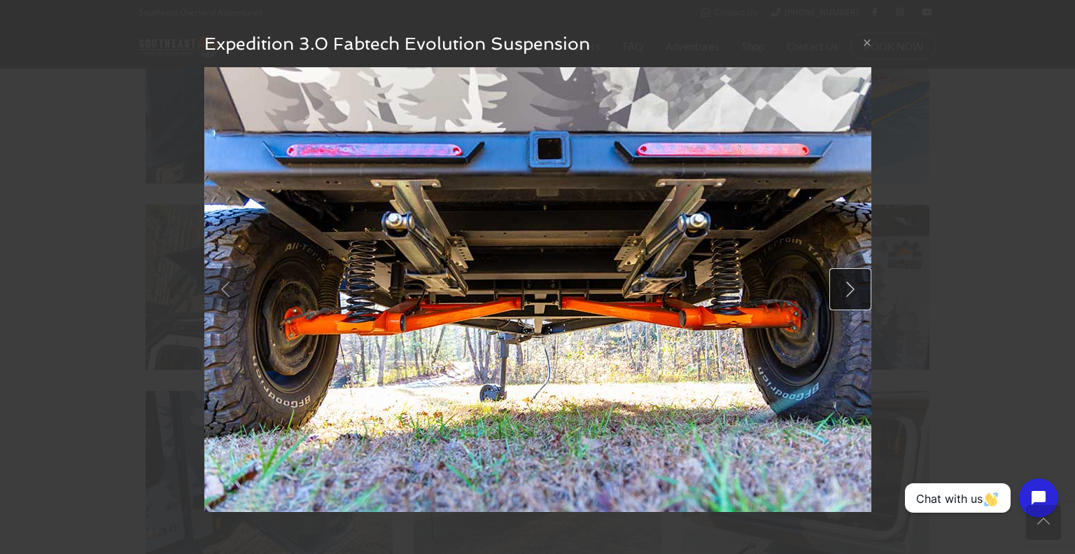
click at [845, 293] on link at bounding box center [850, 289] width 42 height 42
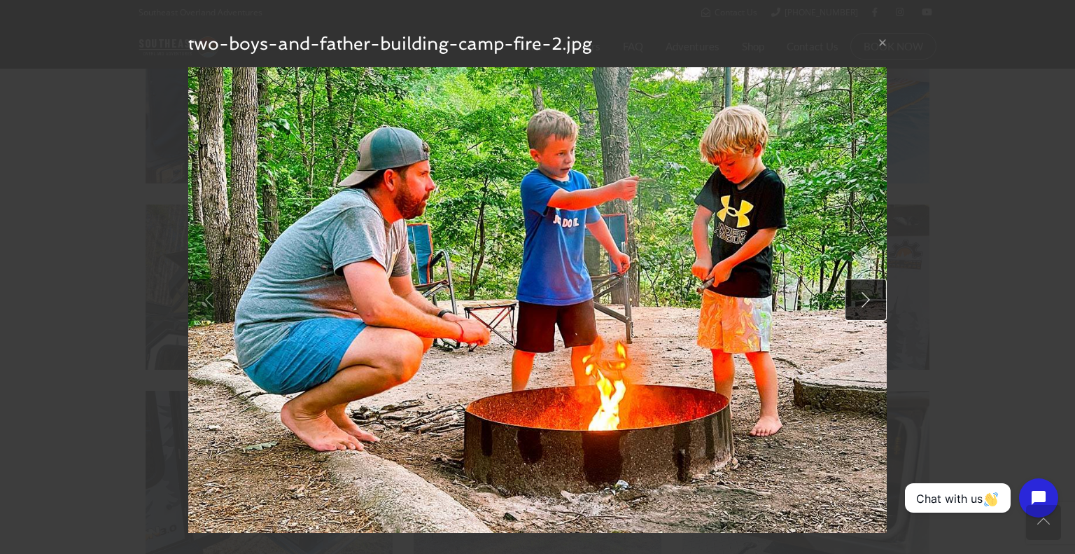
click at [845, 293] on link at bounding box center [866, 300] width 42 height 42
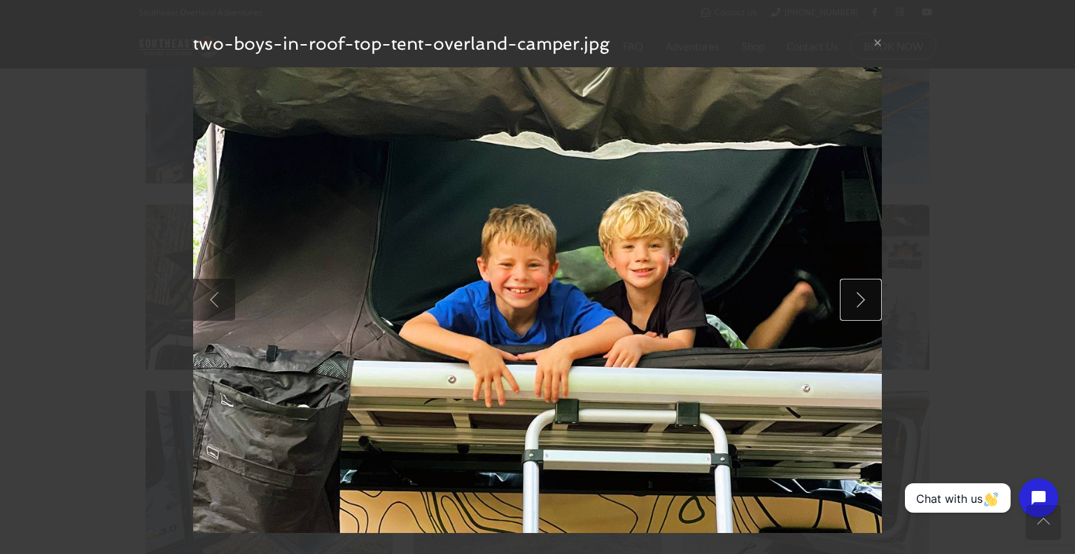
click at [845, 293] on link at bounding box center [861, 300] width 42 height 42
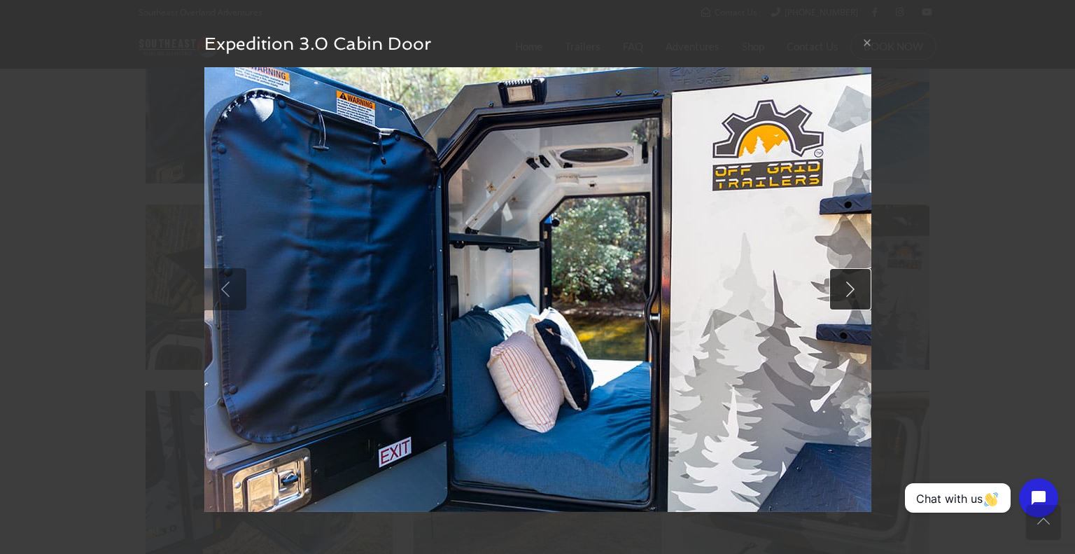
click at [845, 293] on link at bounding box center [850, 289] width 42 height 42
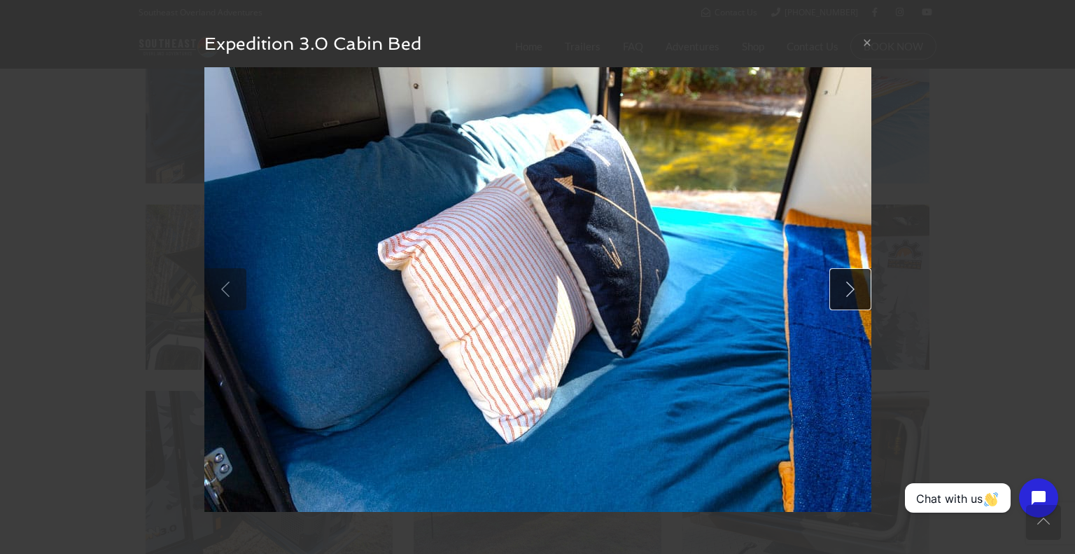
click at [845, 293] on link at bounding box center [850, 289] width 42 height 42
